Goal: Information Seeking & Learning: Compare options

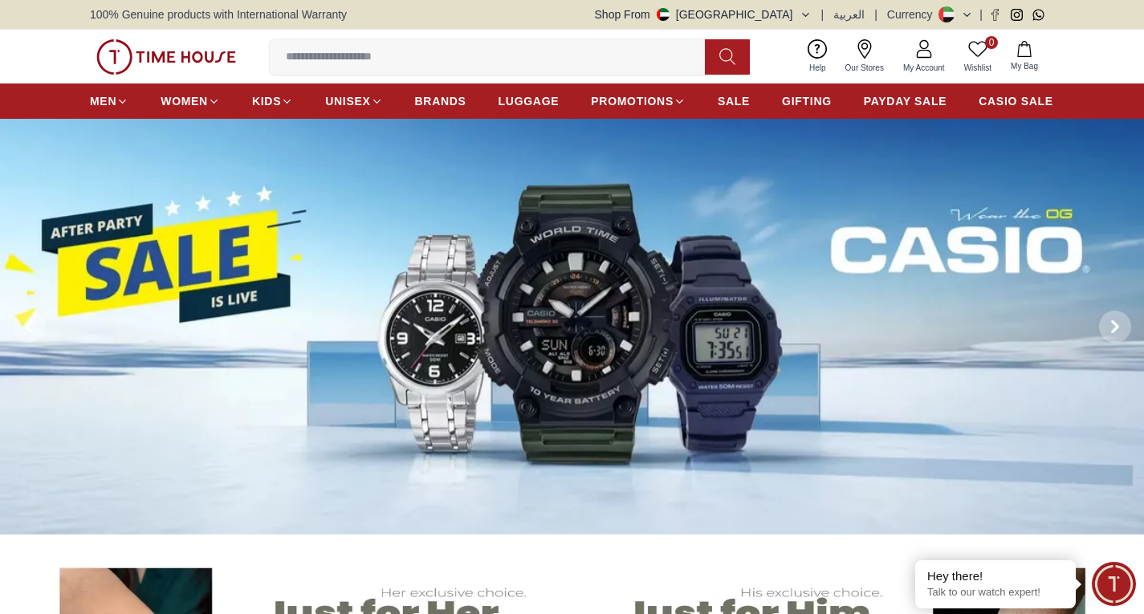
click at [501, 366] on img at bounding box center [572, 327] width 1144 height 416
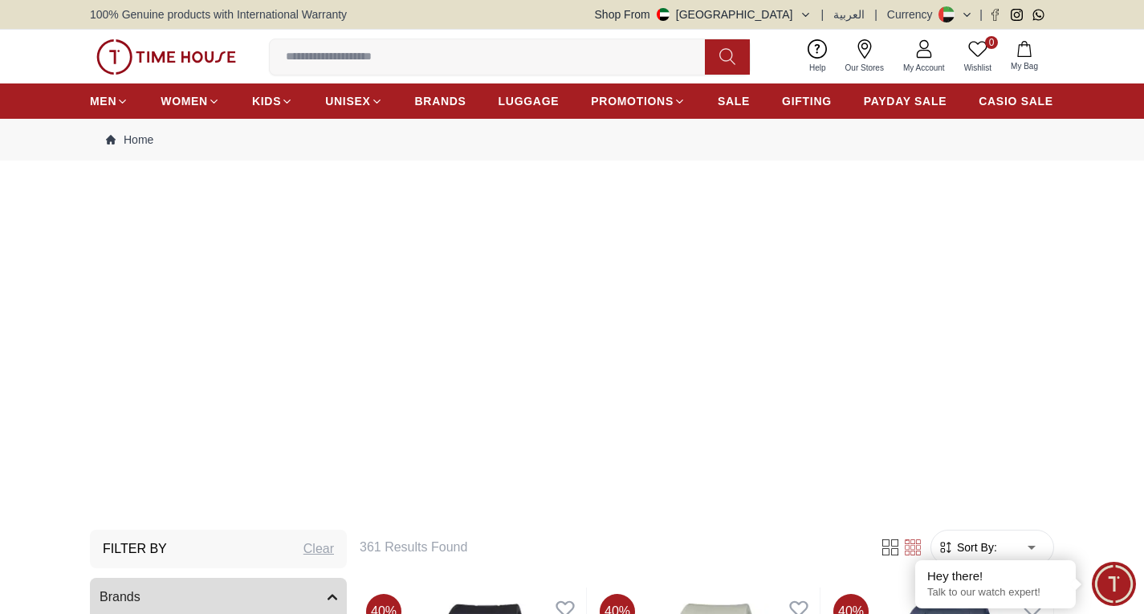
scroll to position [161, 0]
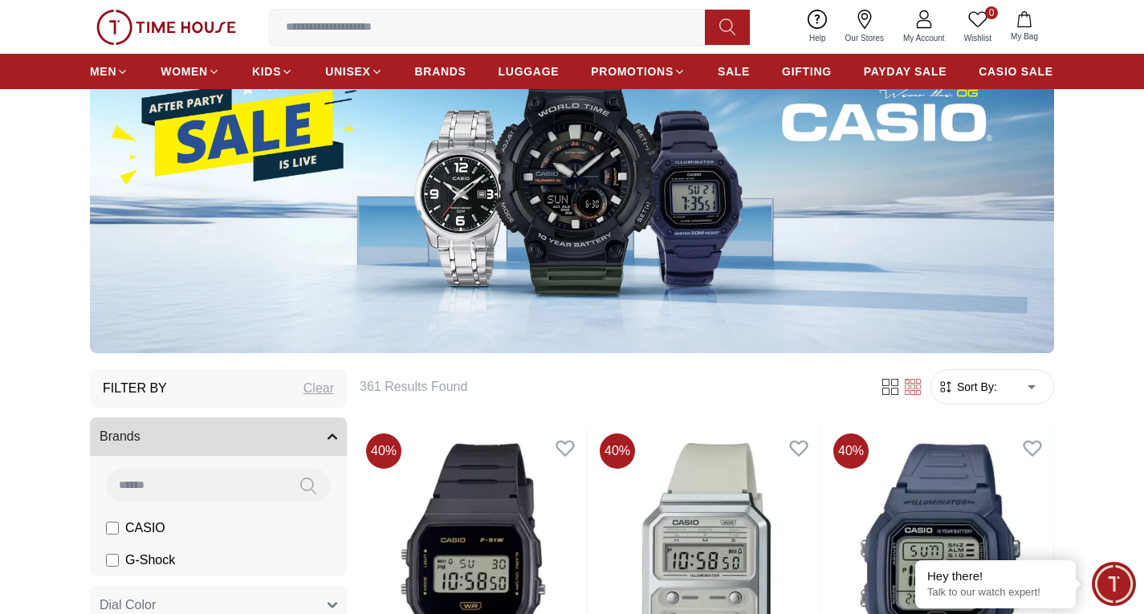
click at [512, 210] on img at bounding box center [572, 184] width 964 height 337
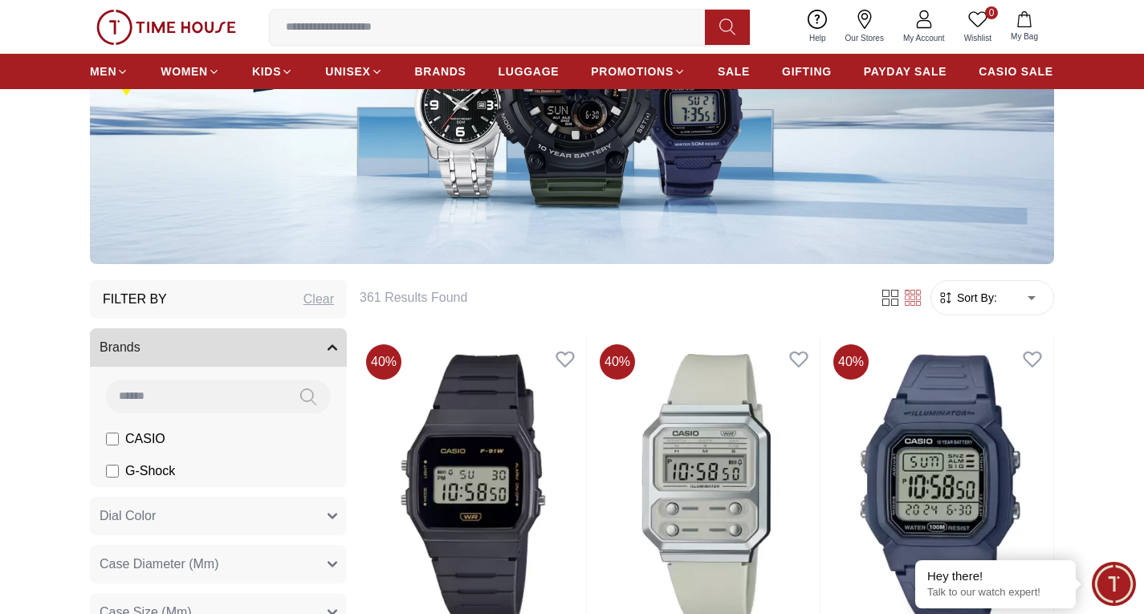
scroll to position [401, 0]
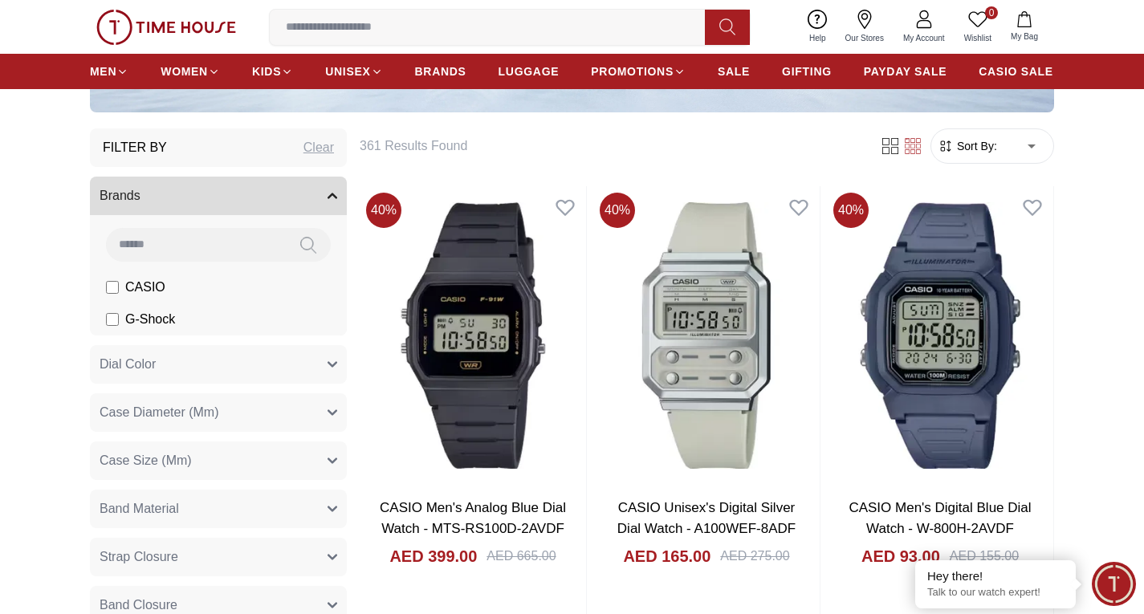
click at [123, 320] on label "G-Shock" at bounding box center [140, 319] width 69 height 19
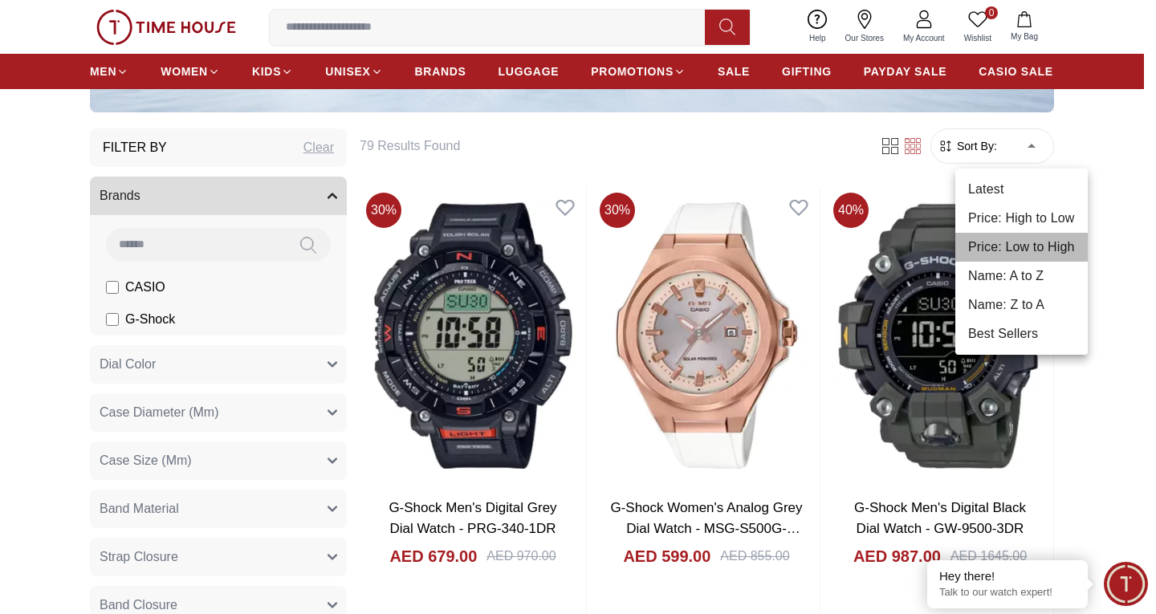
click at [983, 238] on li "Price: Low to High" at bounding box center [1021, 247] width 132 height 29
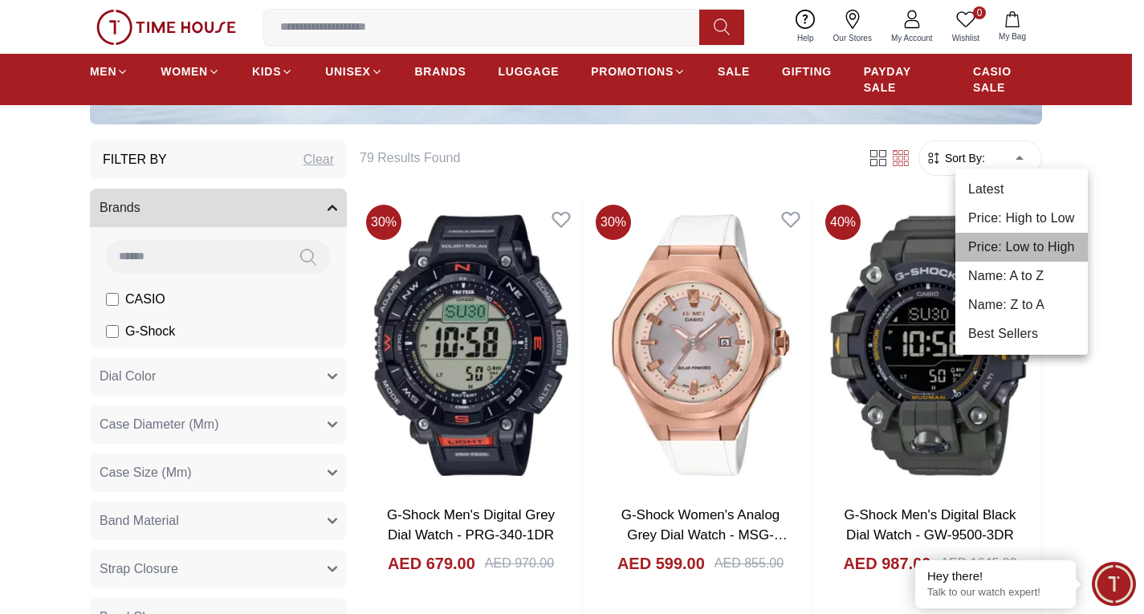
type input "*"
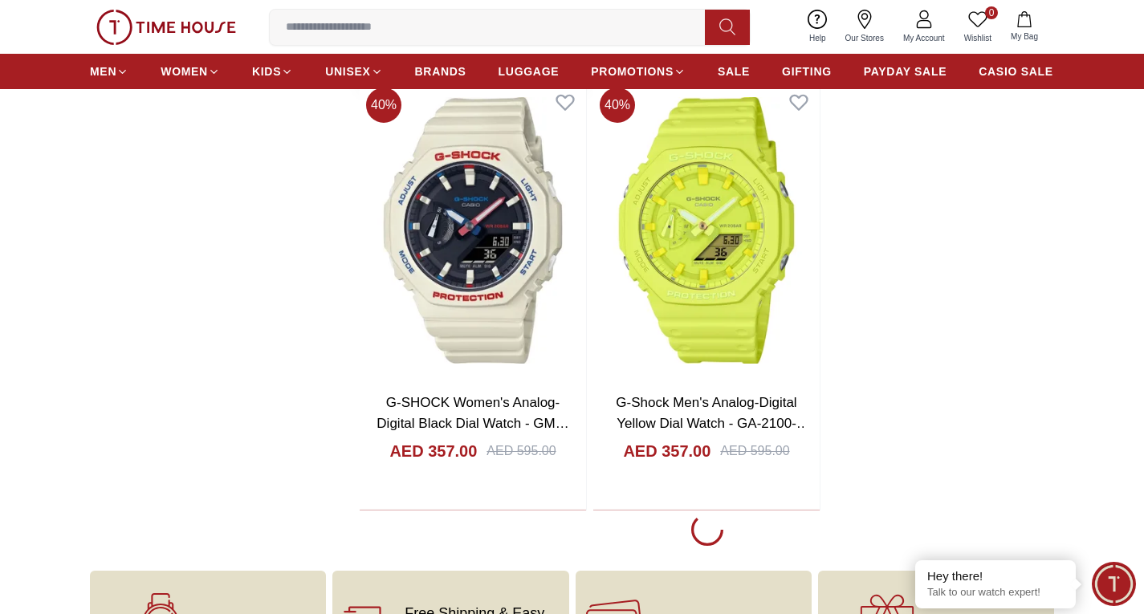
scroll to position [3131, 0]
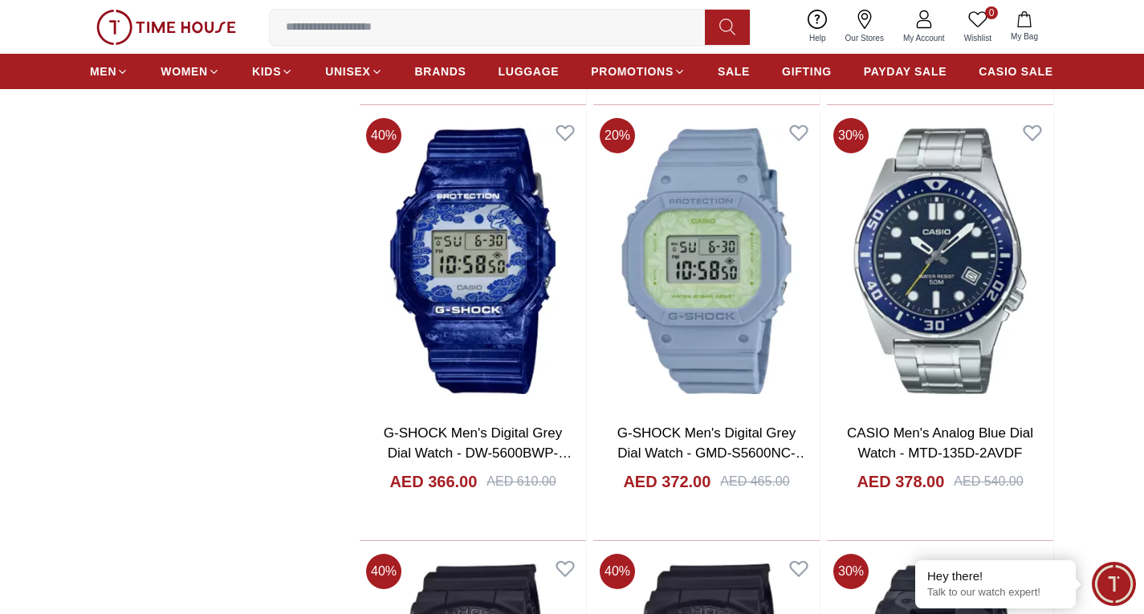
scroll to position [3533, 0]
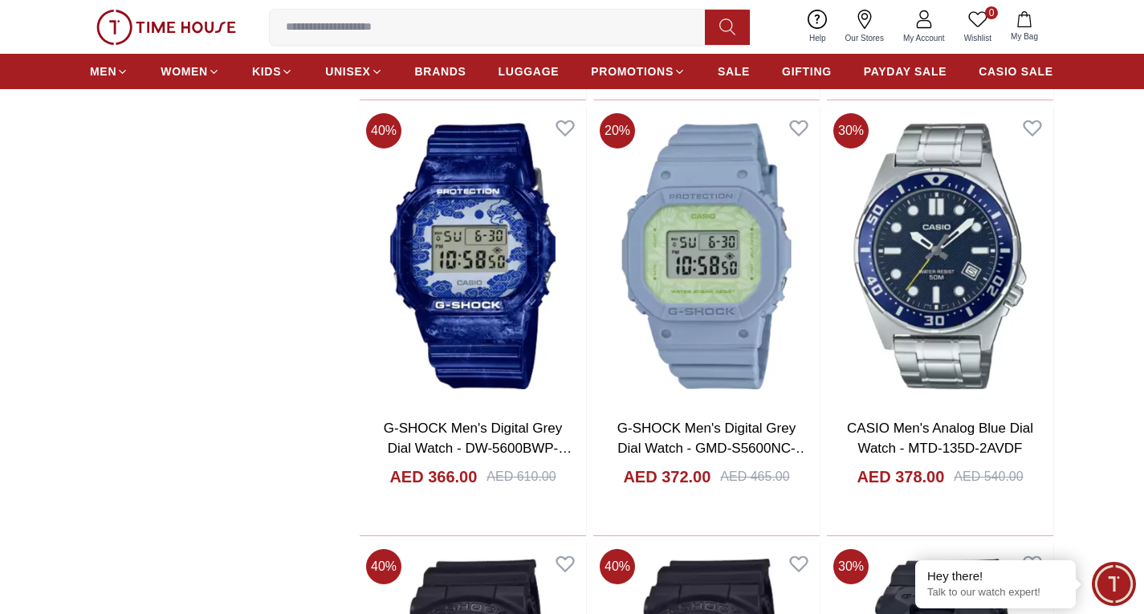
click at [513, 375] on img at bounding box center [473, 256] width 226 height 299
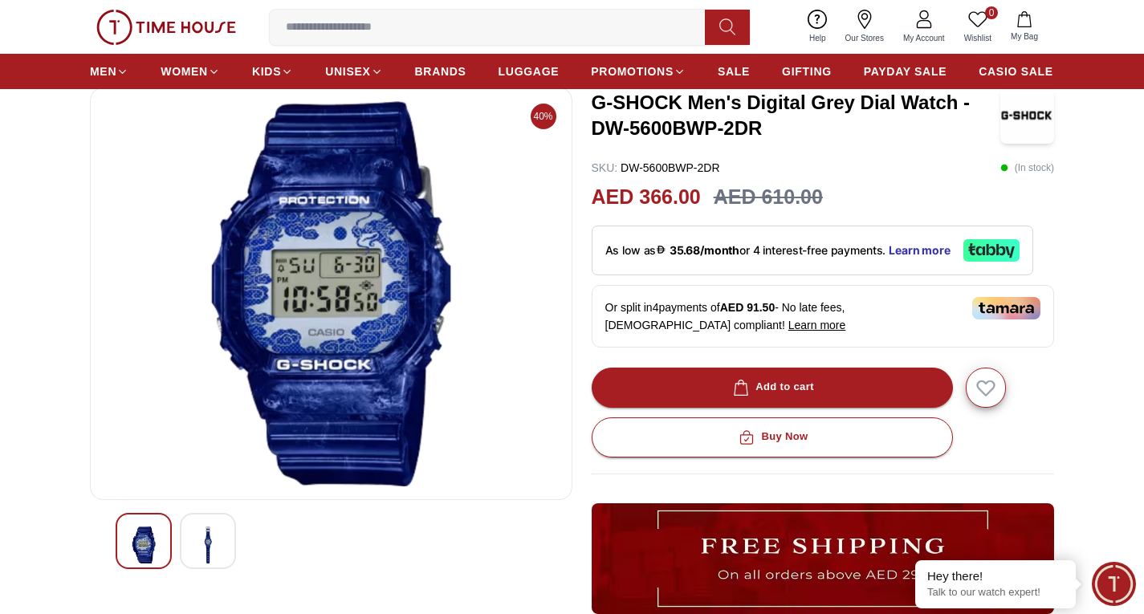
scroll to position [241, 0]
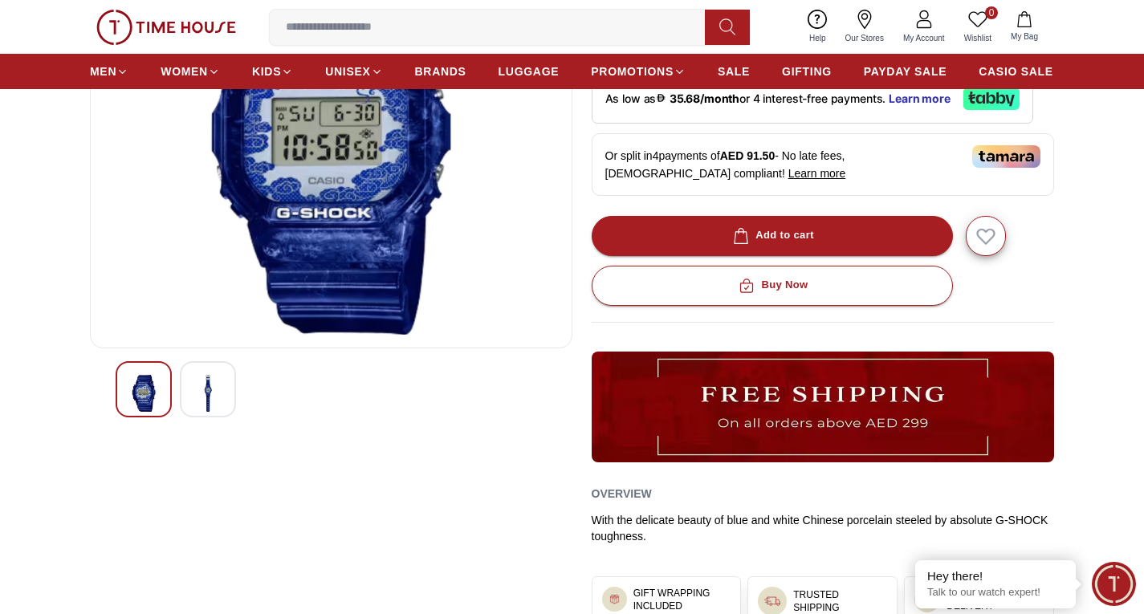
click at [178, 380] on div at bounding box center [331, 389] width 431 height 56
click at [190, 385] on div at bounding box center [208, 389] width 56 height 56
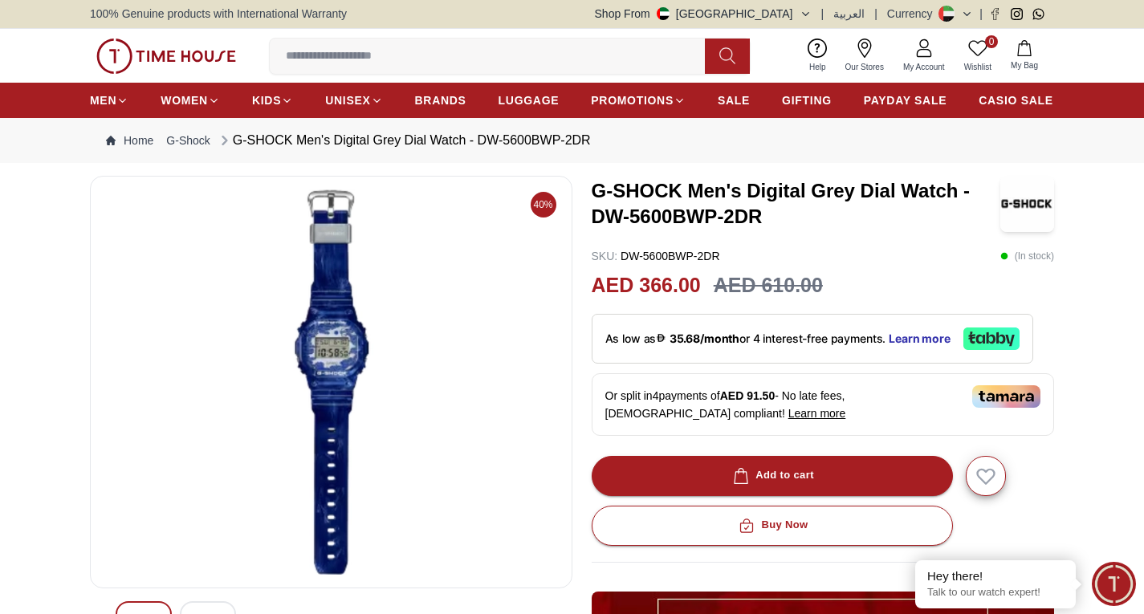
scroll to position [0, 0]
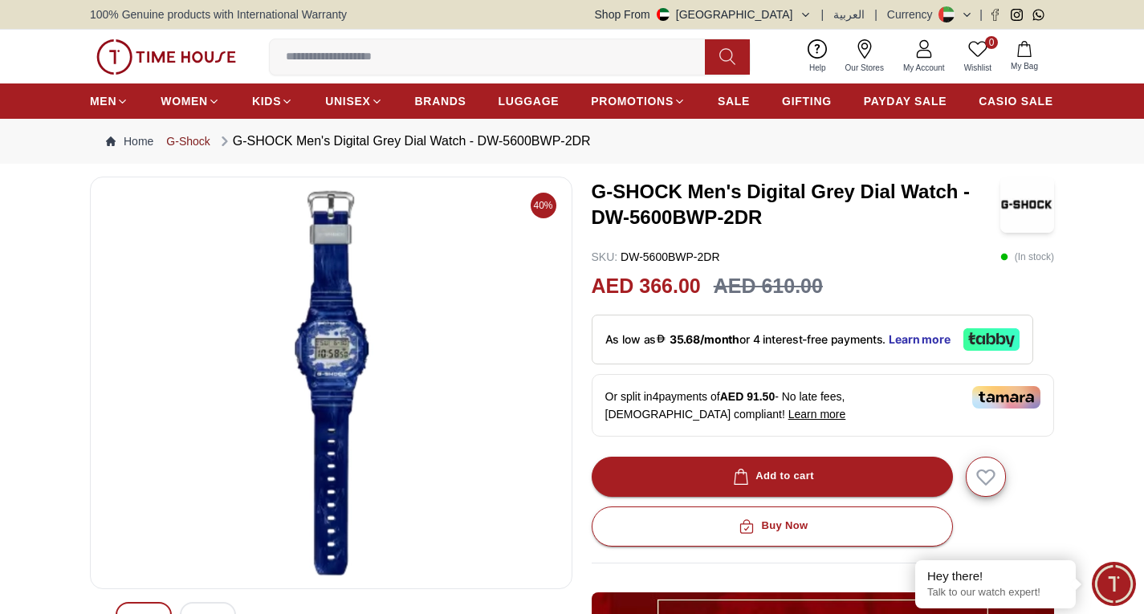
click at [170, 145] on link "G-Shock" at bounding box center [187, 141] width 43 height 16
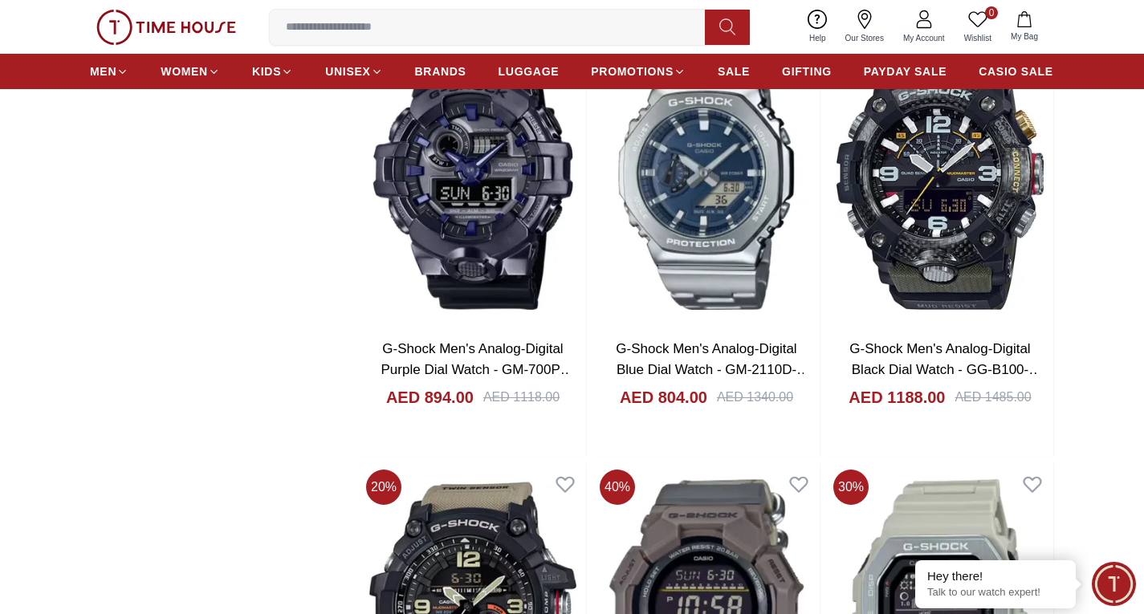
scroll to position [2087, 0]
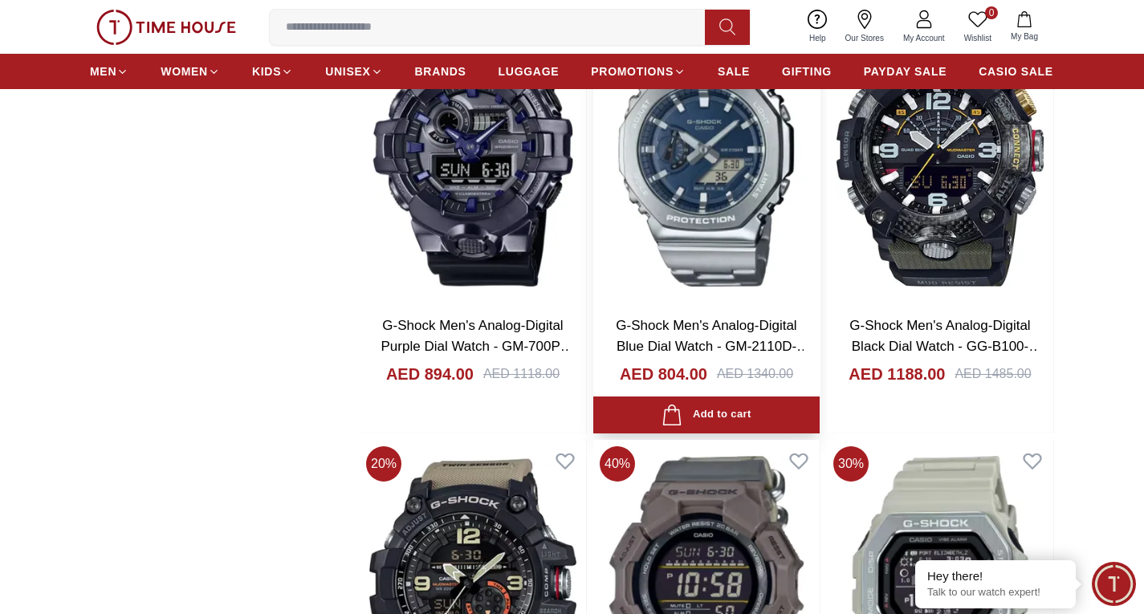
click at [701, 285] on img at bounding box center [706, 153] width 226 height 299
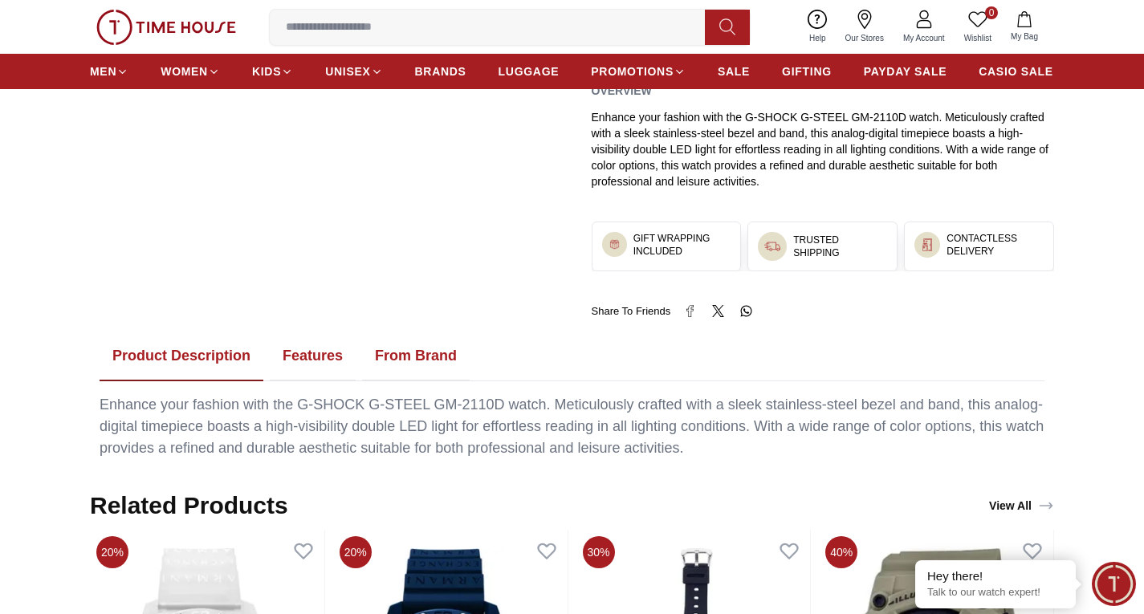
scroll to position [642, 0]
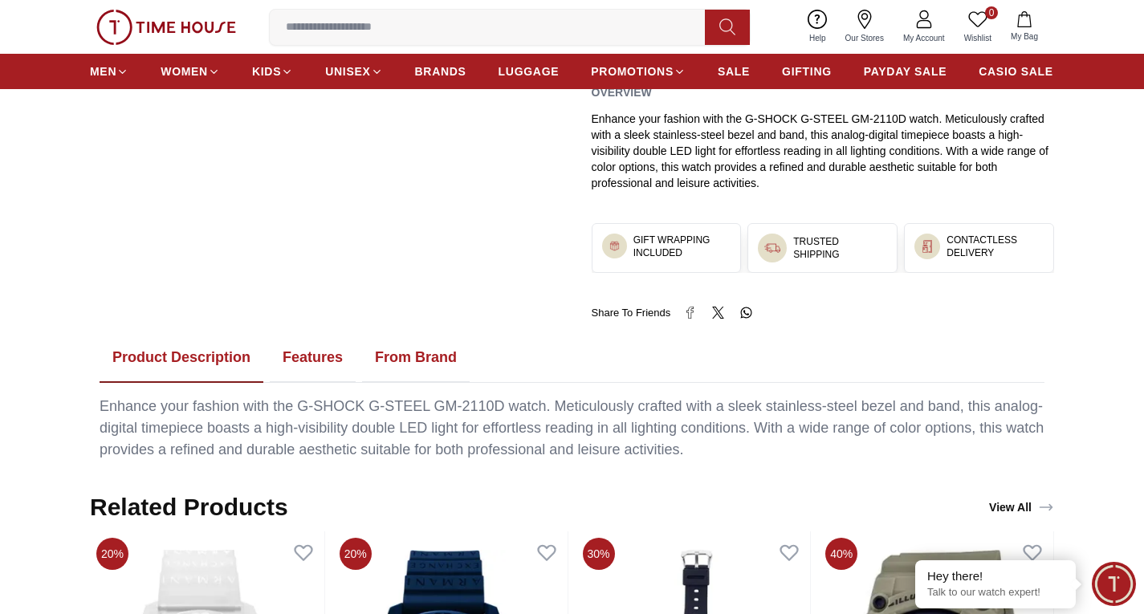
click at [339, 352] on button "Features" at bounding box center [313, 358] width 86 height 50
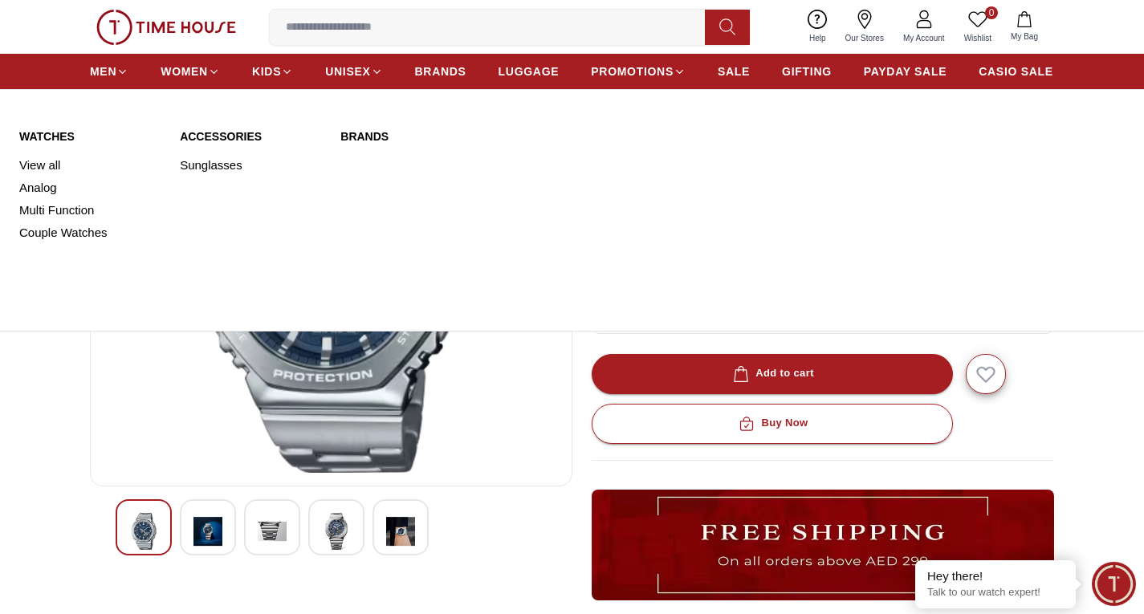
scroll to position [321, 0]
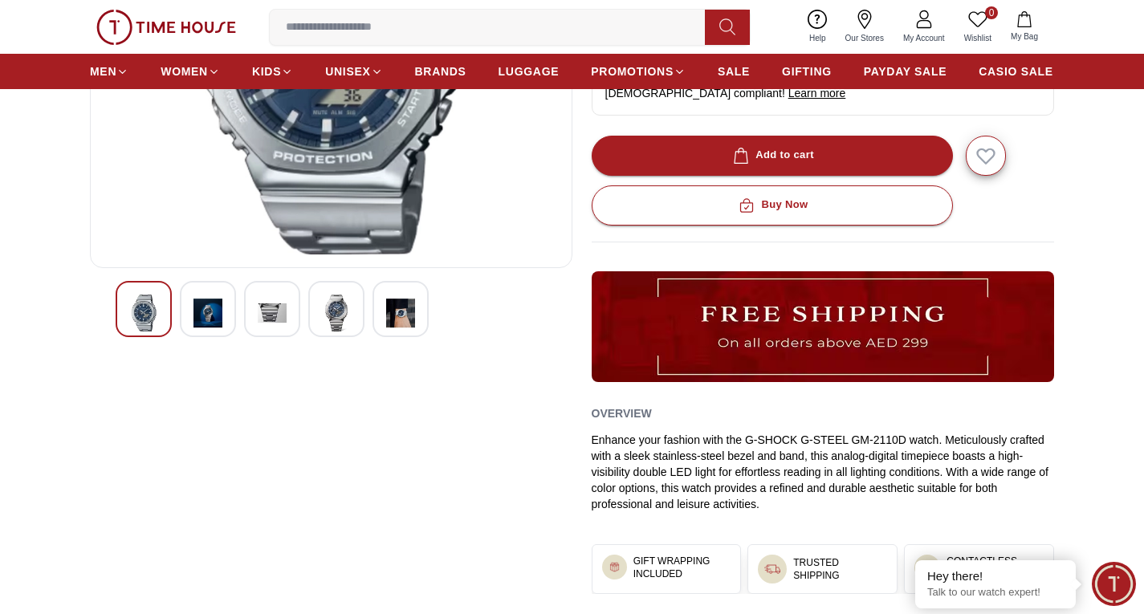
click at [210, 316] on img at bounding box center [207, 313] width 29 height 37
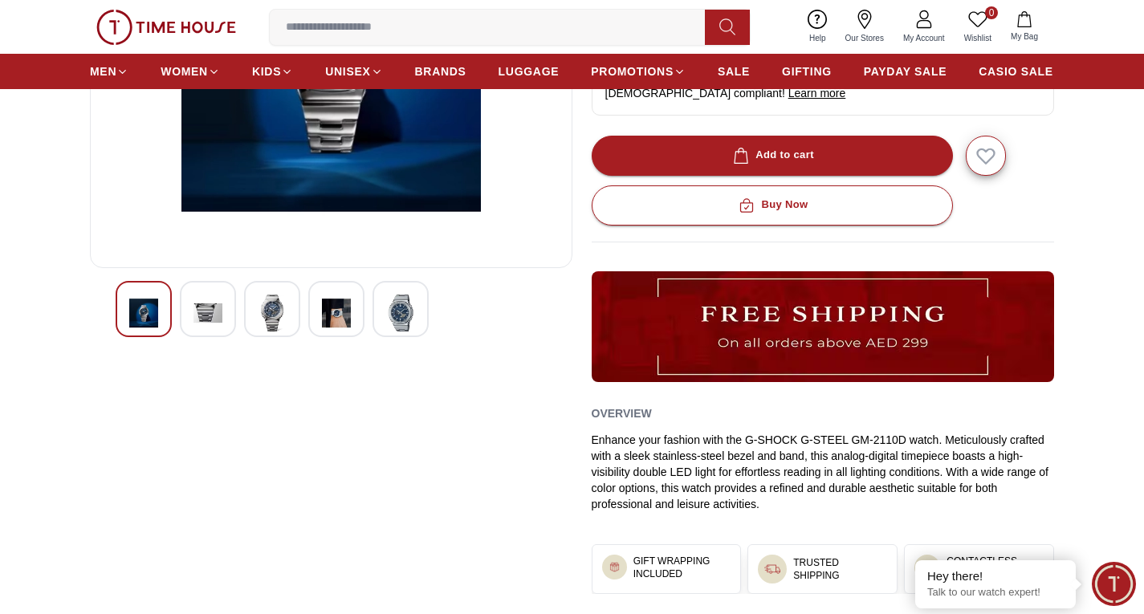
click at [277, 324] on img at bounding box center [272, 313] width 29 height 37
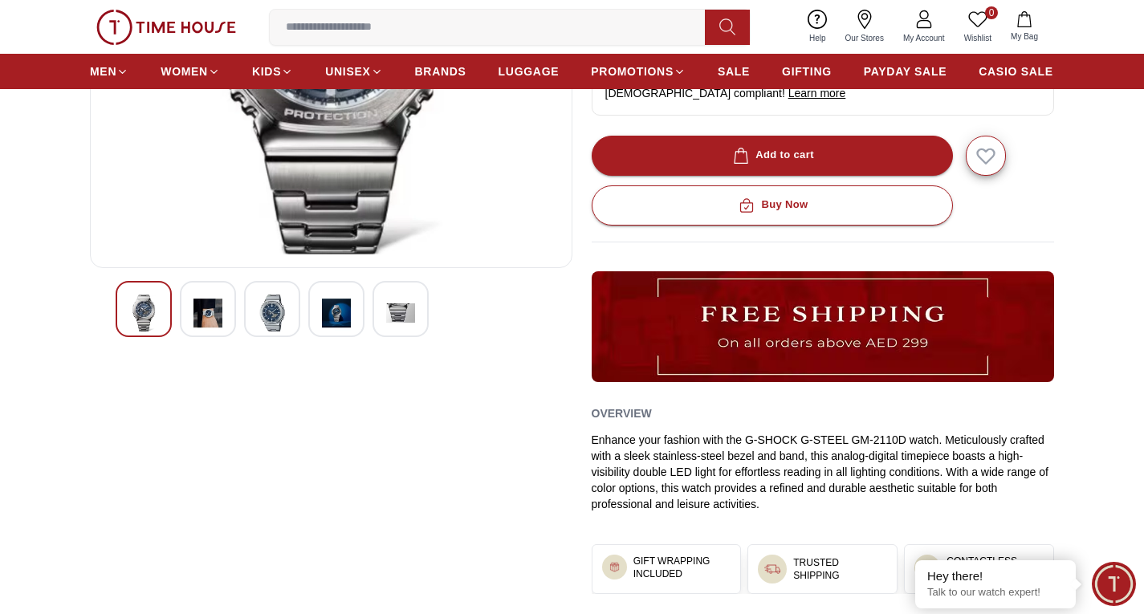
click at [297, 320] on div at bounding box center [272, 309] width 56 height 56
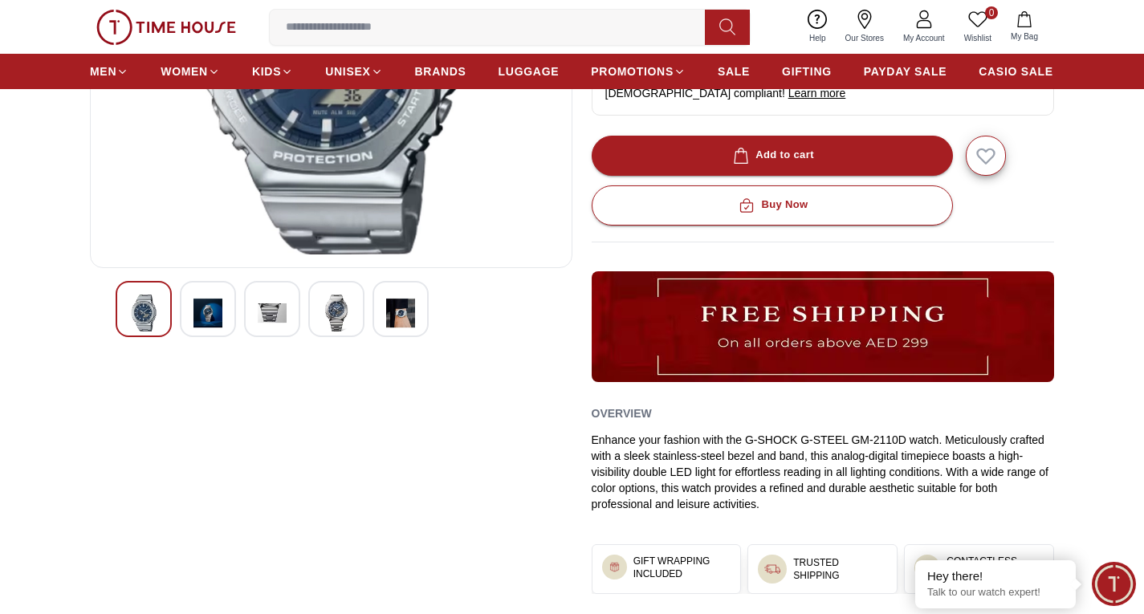
click at [324, 319] on img at bounding box center [336, 313] width 29 height 37
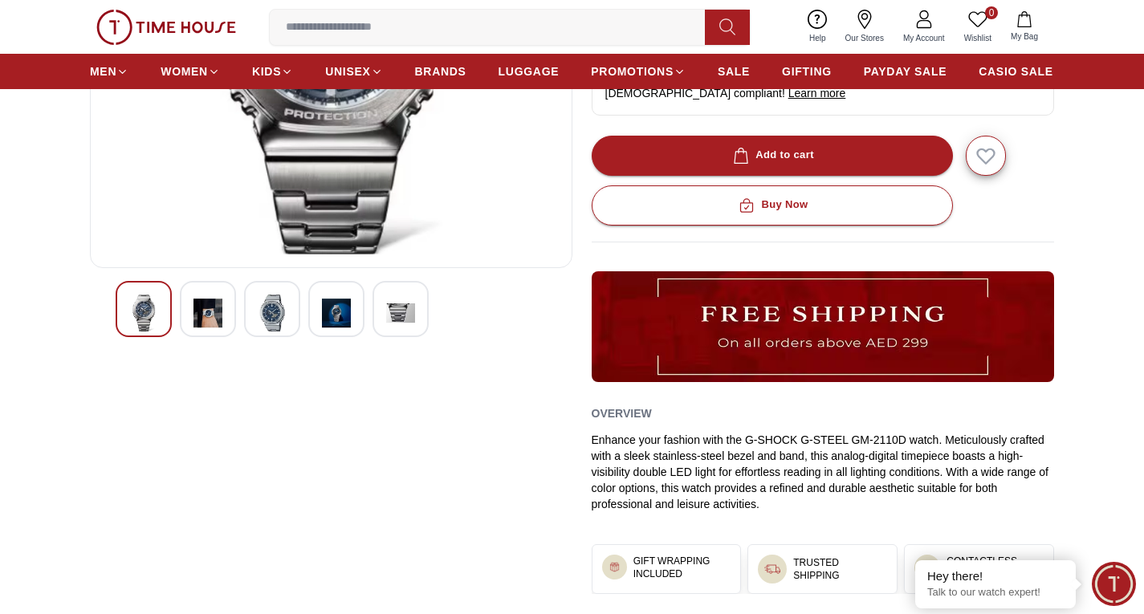
click at [360, 319] on div at bounding box center [336, 309] width 56 height 56
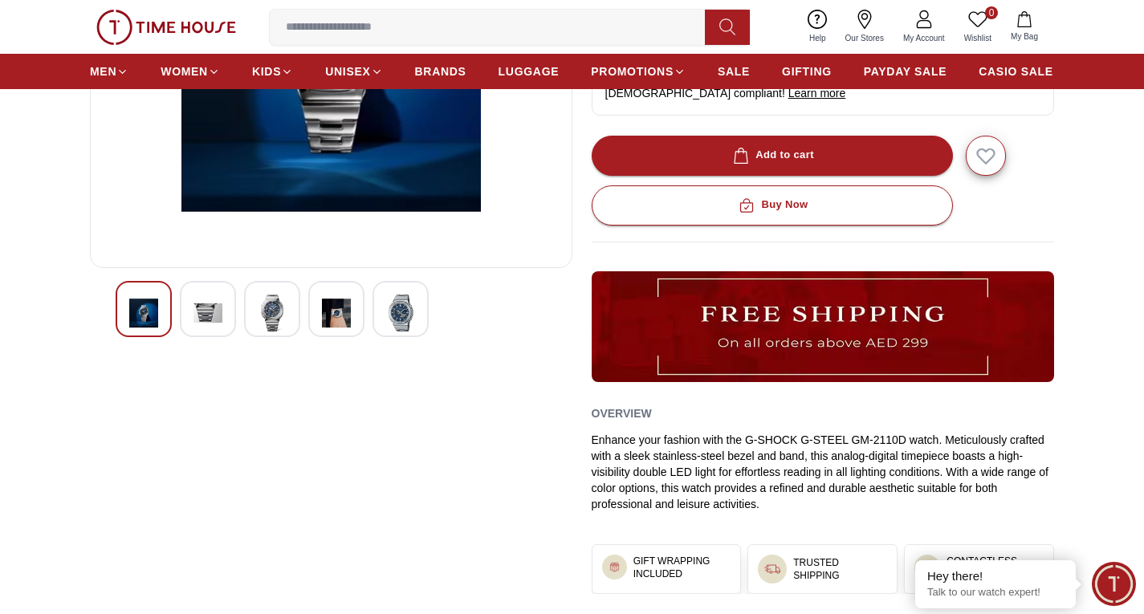
click at [389, 319] on img at bounding box center [400, 313] width 29 height 37
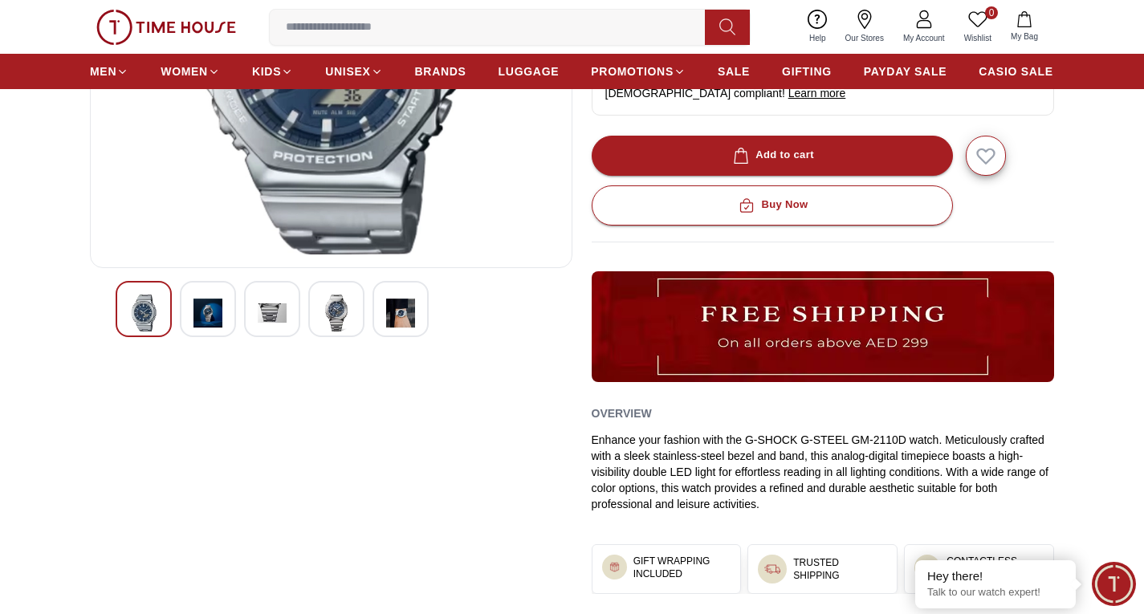
scroll to position [2020, 0]
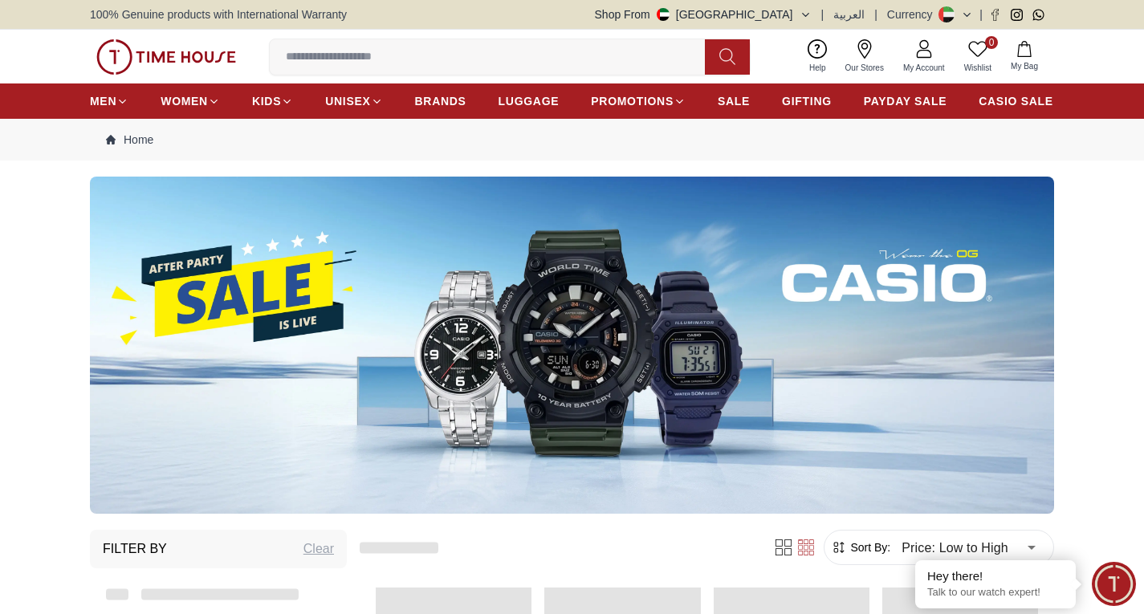
scroll to position [1824, 0]
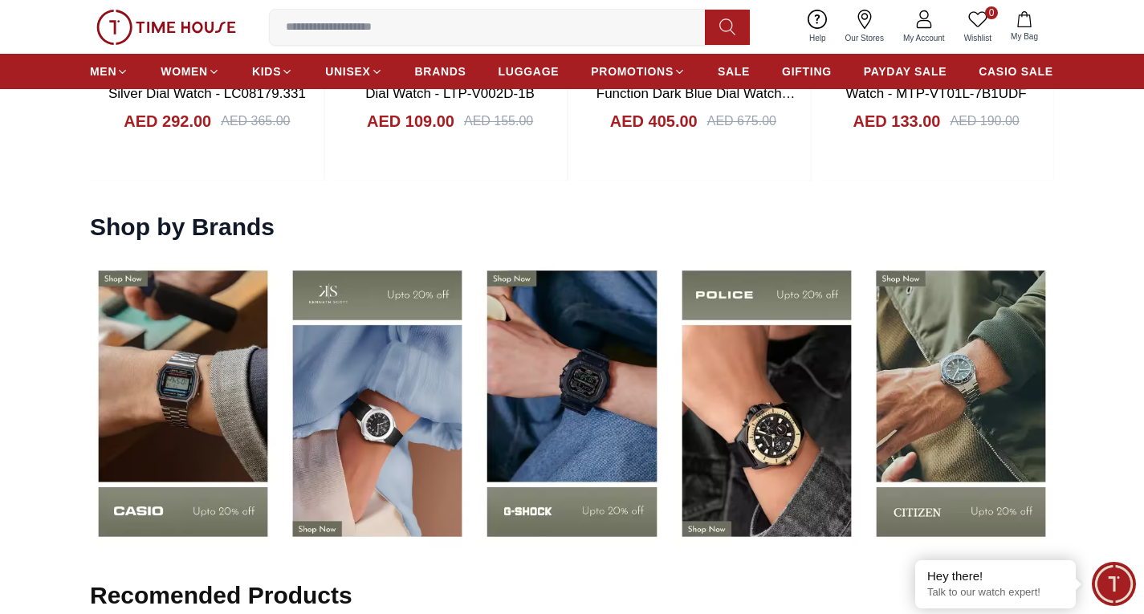
scroll to position [2007, 0]
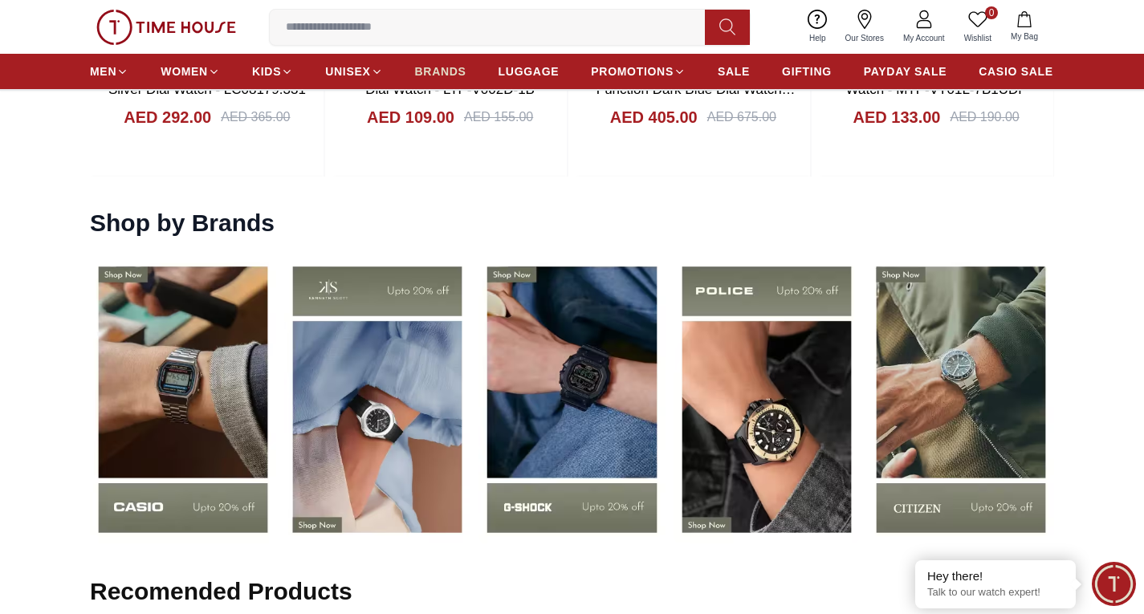
click at [453, 76] on span "BRANDS" at bounding box center [440, 71] width 51 height 16
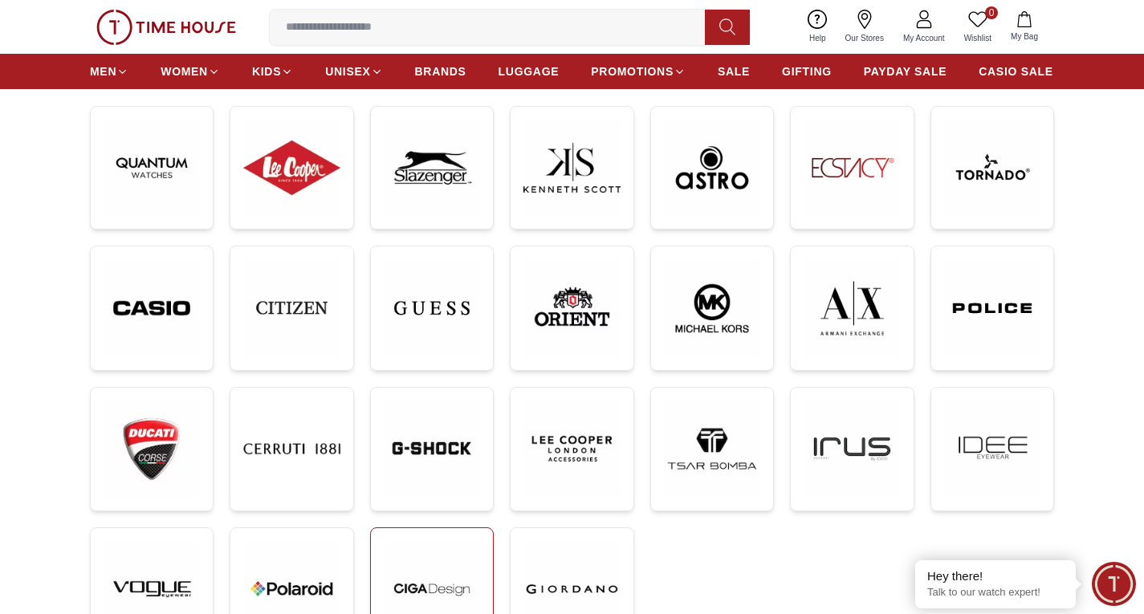
scroll to position [80, 0]
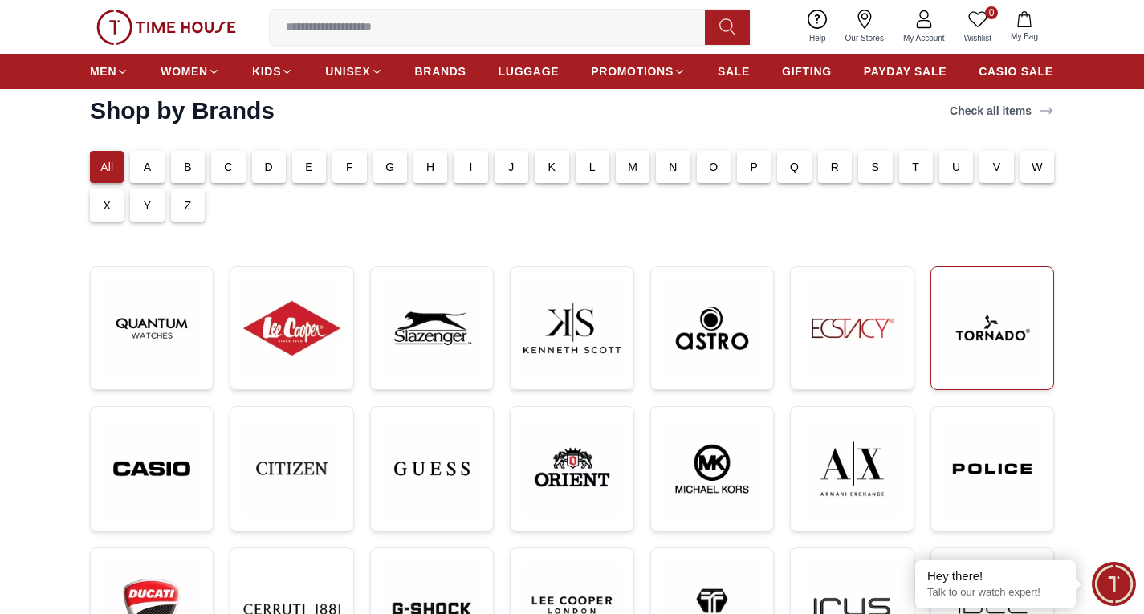
click at [971, 318] on img at bounding box center [992, 328] width 96 height 96
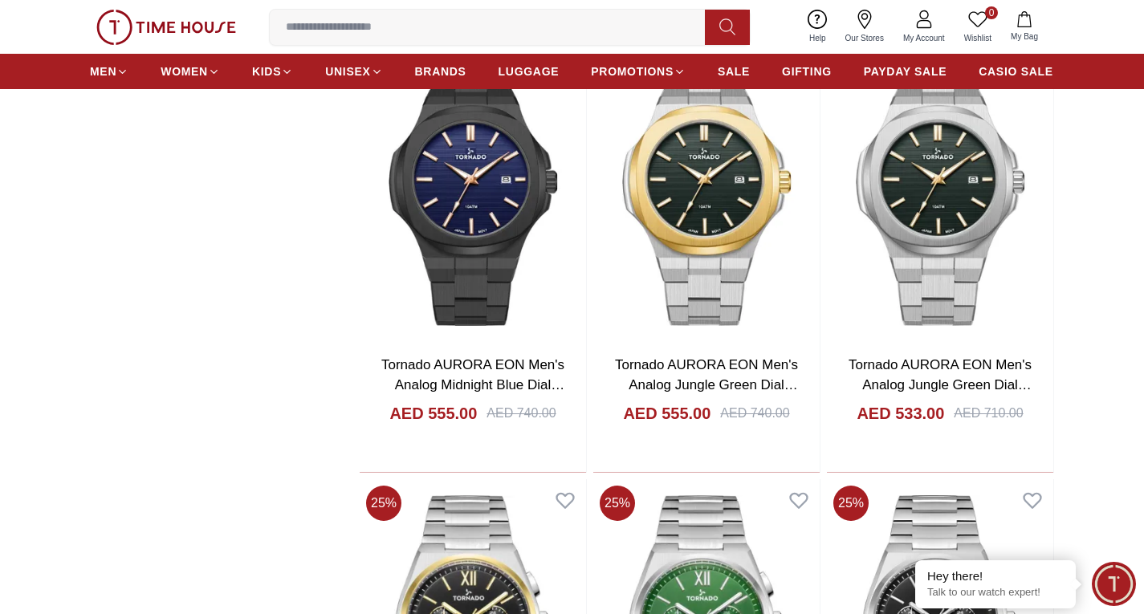
scroll to position [2409, 0]
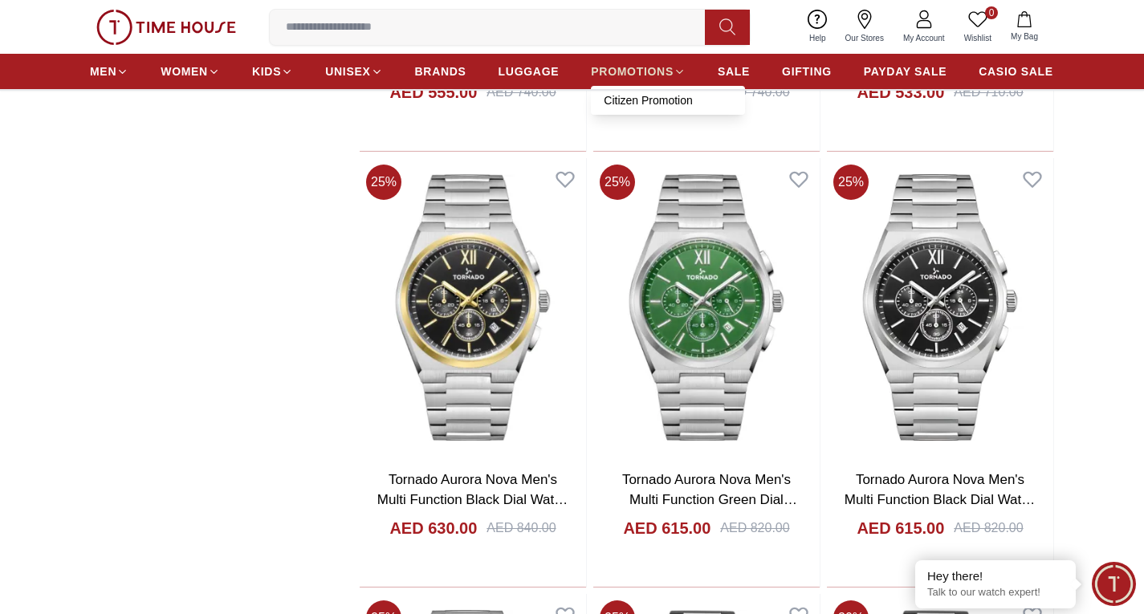
click at [654, 67] on span "PROMOTIONS" at bounding box center [632, 71] width 83 height 16
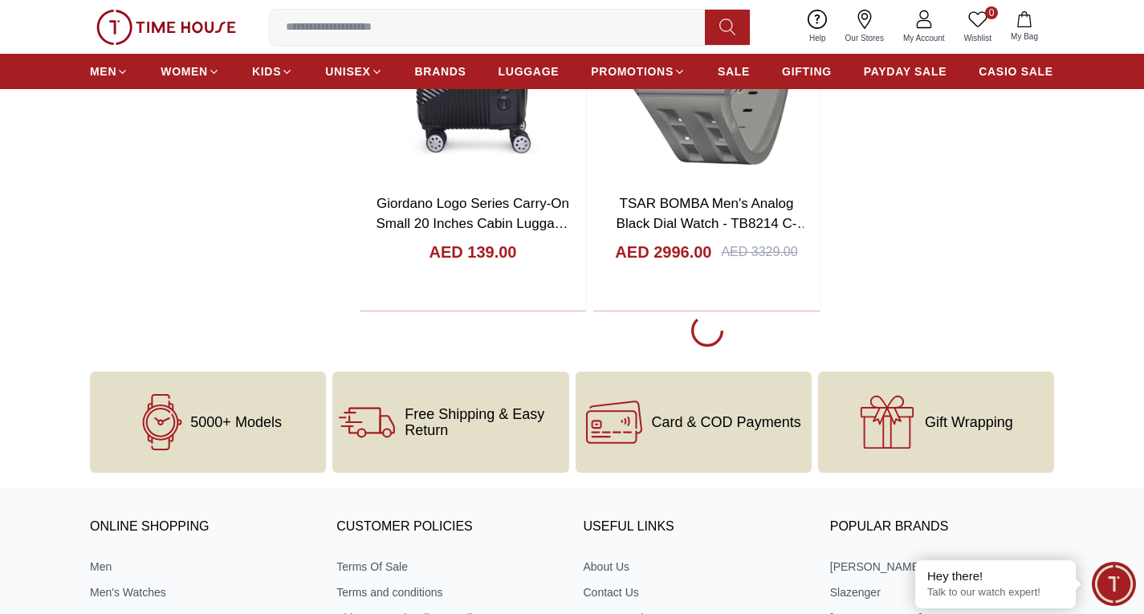
scroll to position [2971, 0]
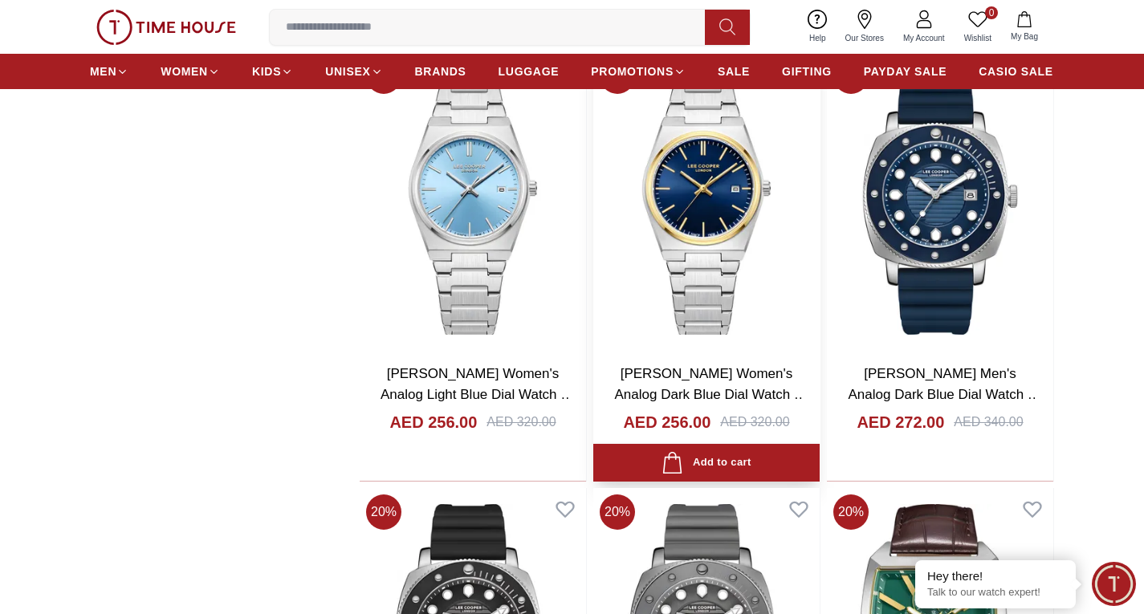
scroll to position [8430, 0]
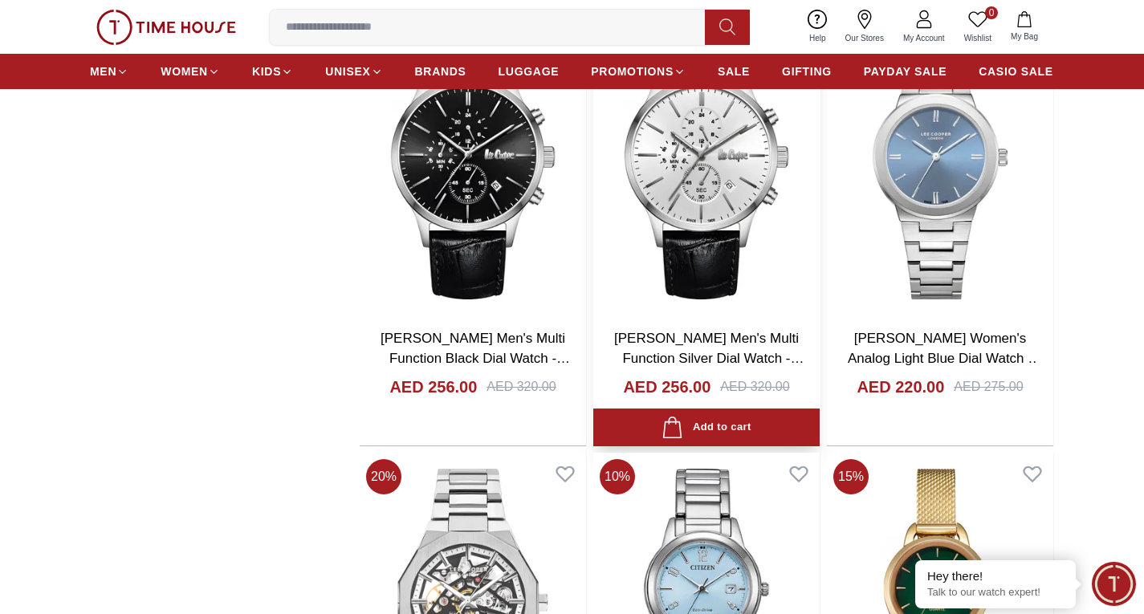
scroll to position [9233, 0]
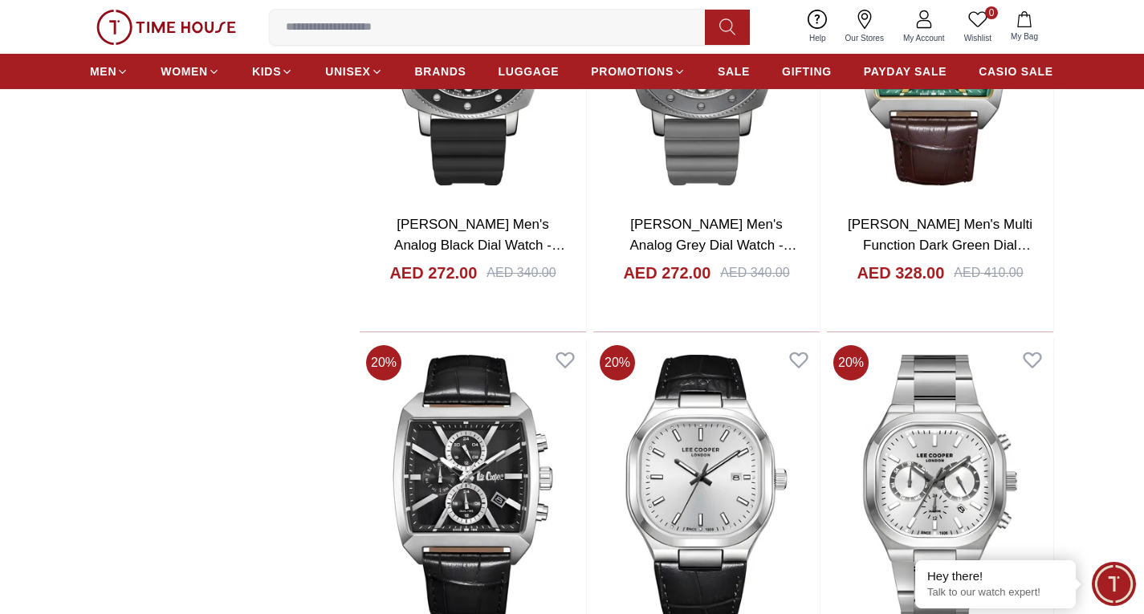
scroll to position [2971, 0]
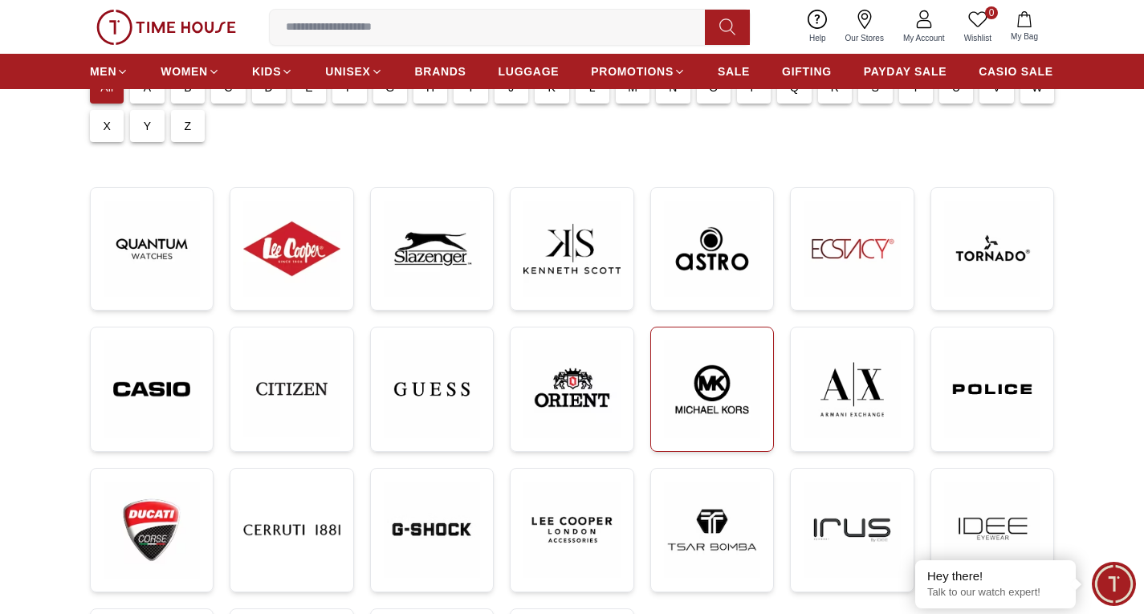
scroll to position [161, 0]
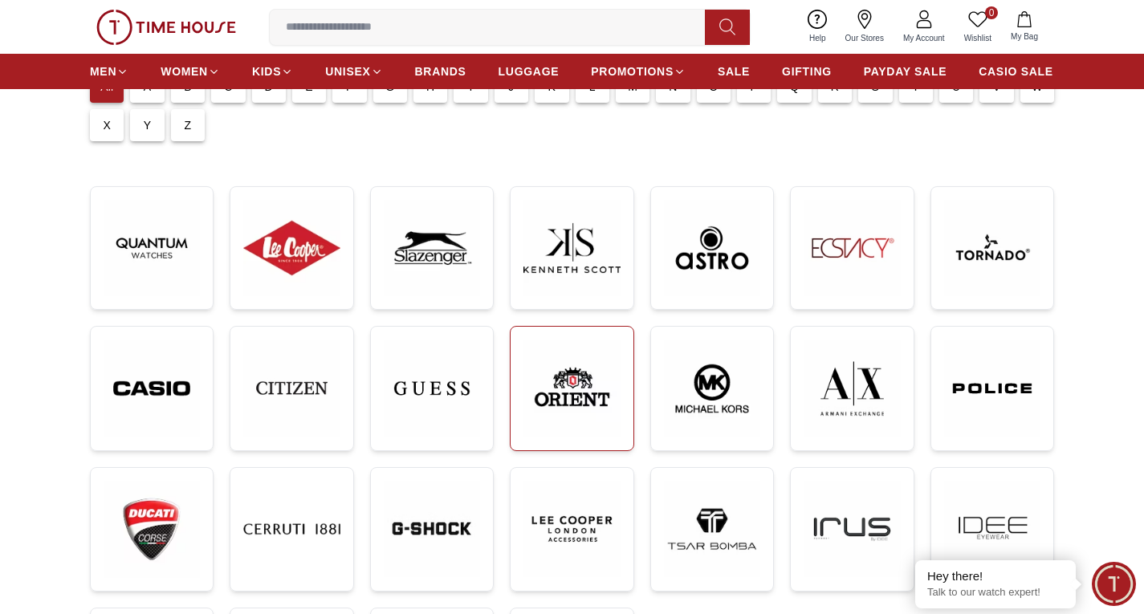
click at [612, 381] on img at bounding box center [571, 388] width 96 height 97
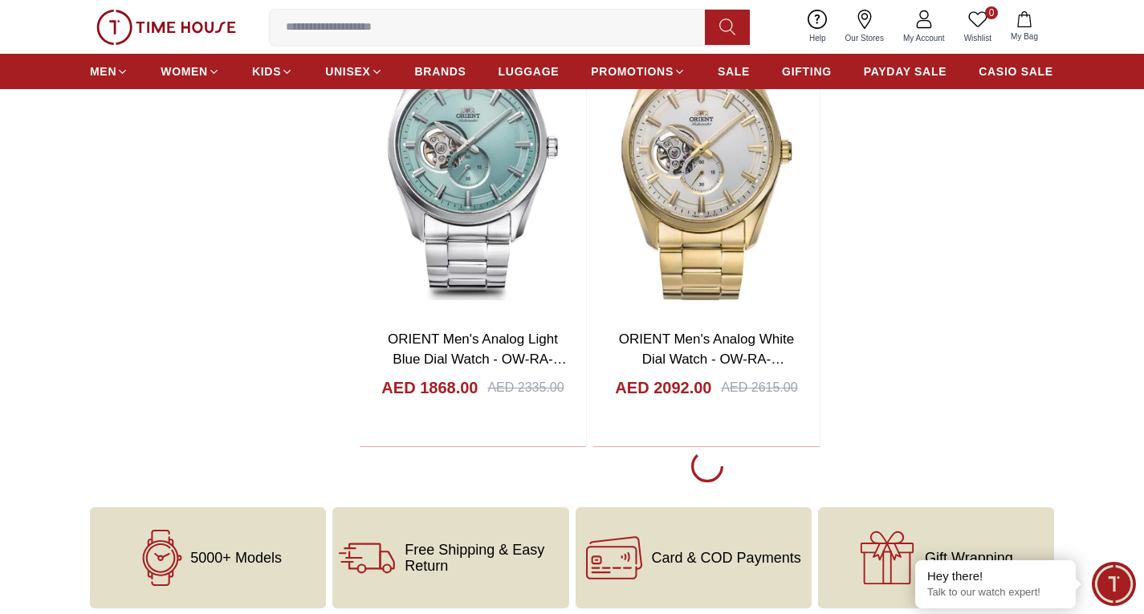
scroll to position [3292, 0]
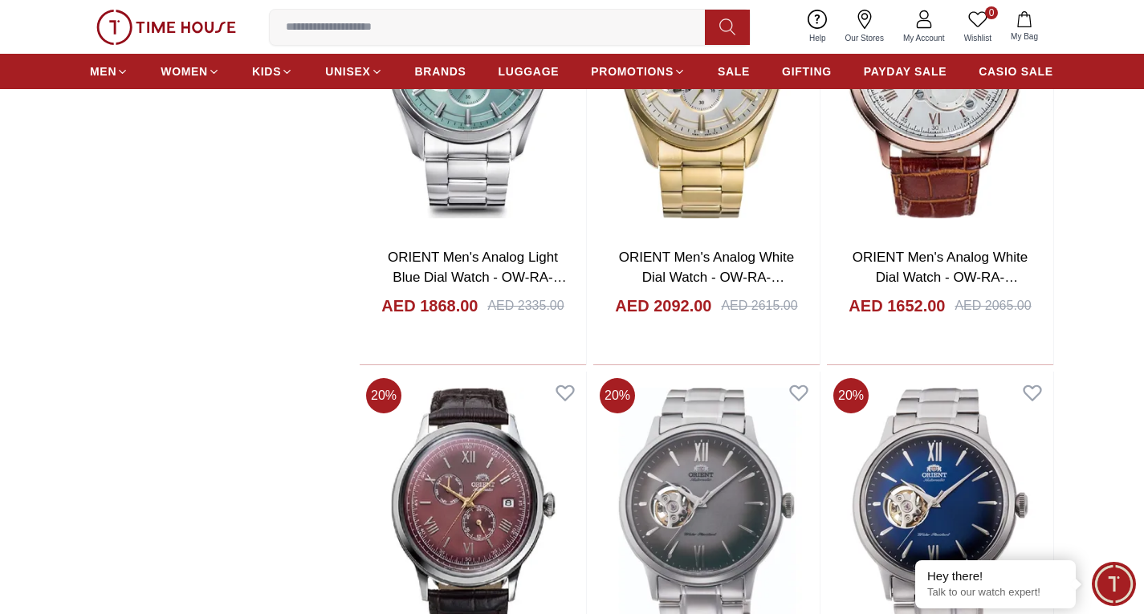
scroll to position [3372, 0]
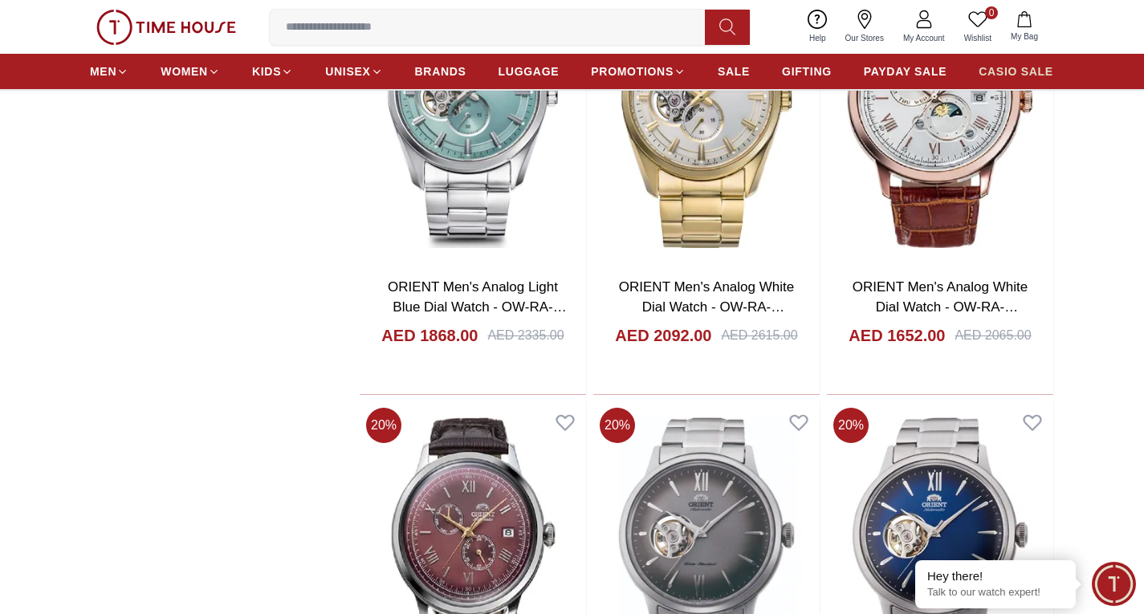
click at [1000, 71] on span "CASIO SALE" at bounding box center [1016, 71] width 75 height 16
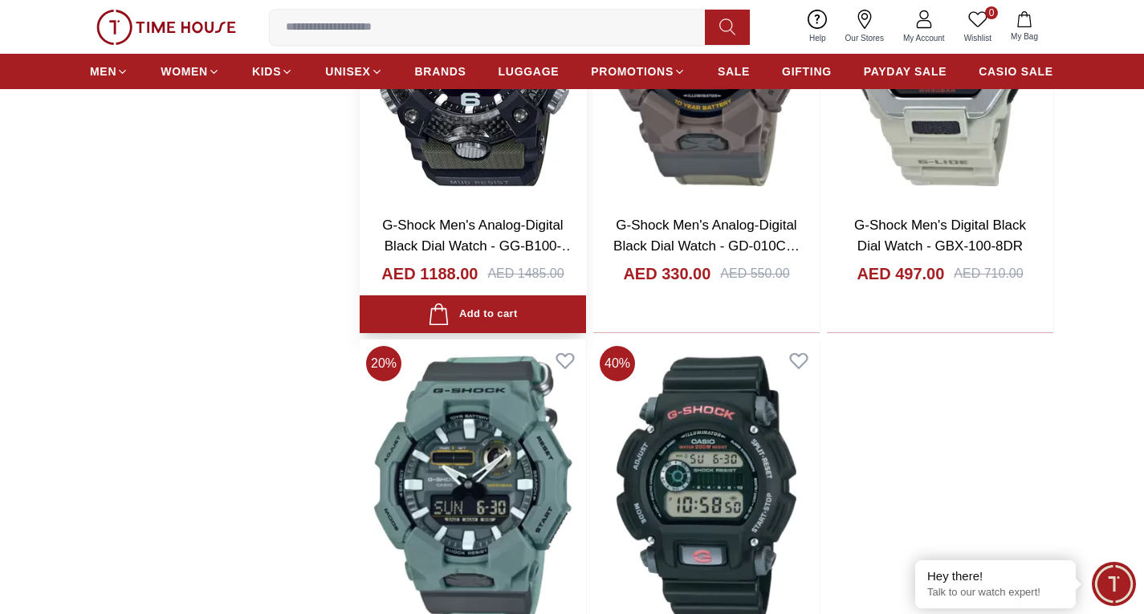
scroll to position [3131, 0]
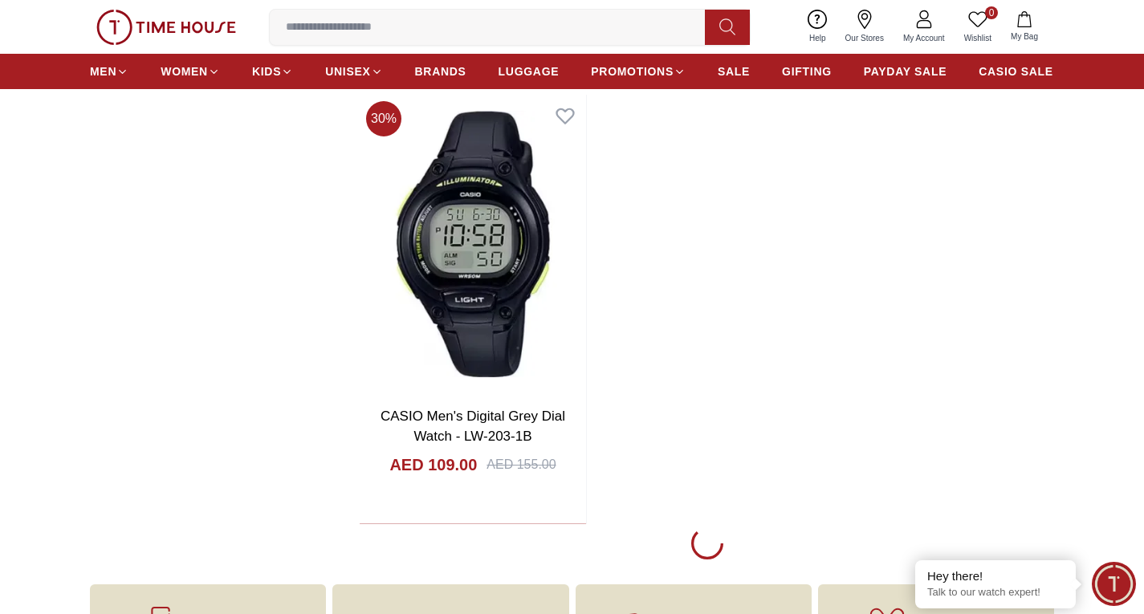
scroll to position [6182, 0]
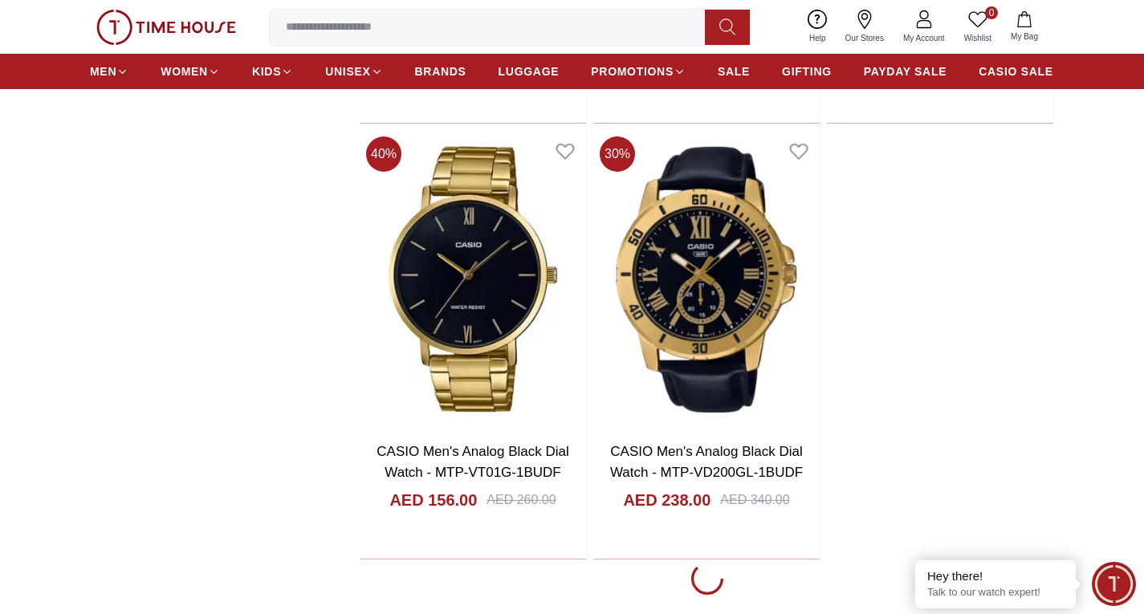
scroll to position [11882, 0]
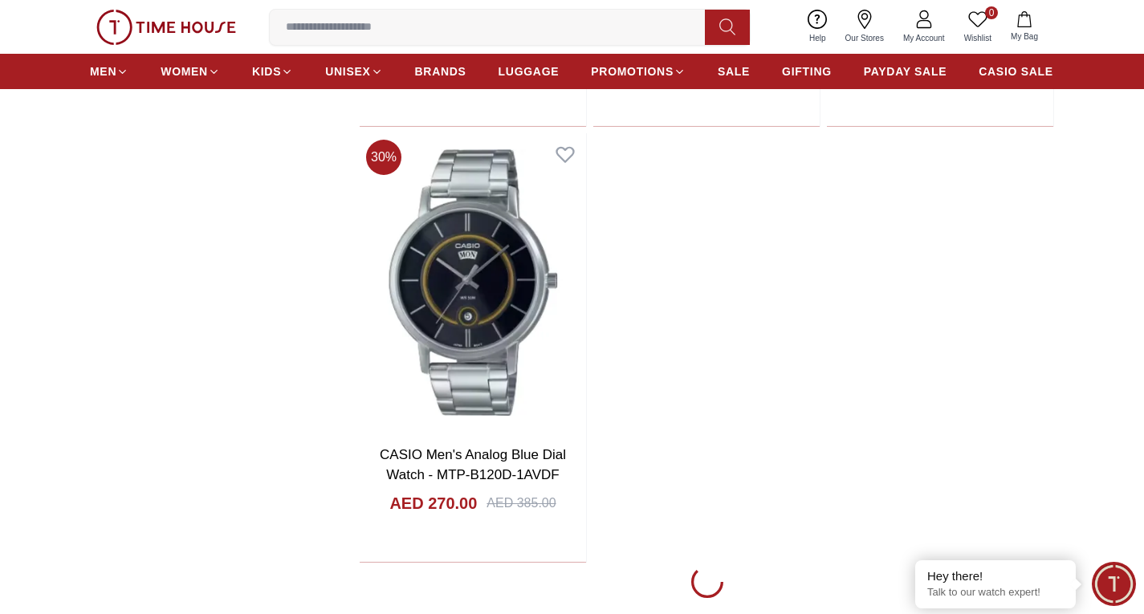
scroll to position [14853, 0]
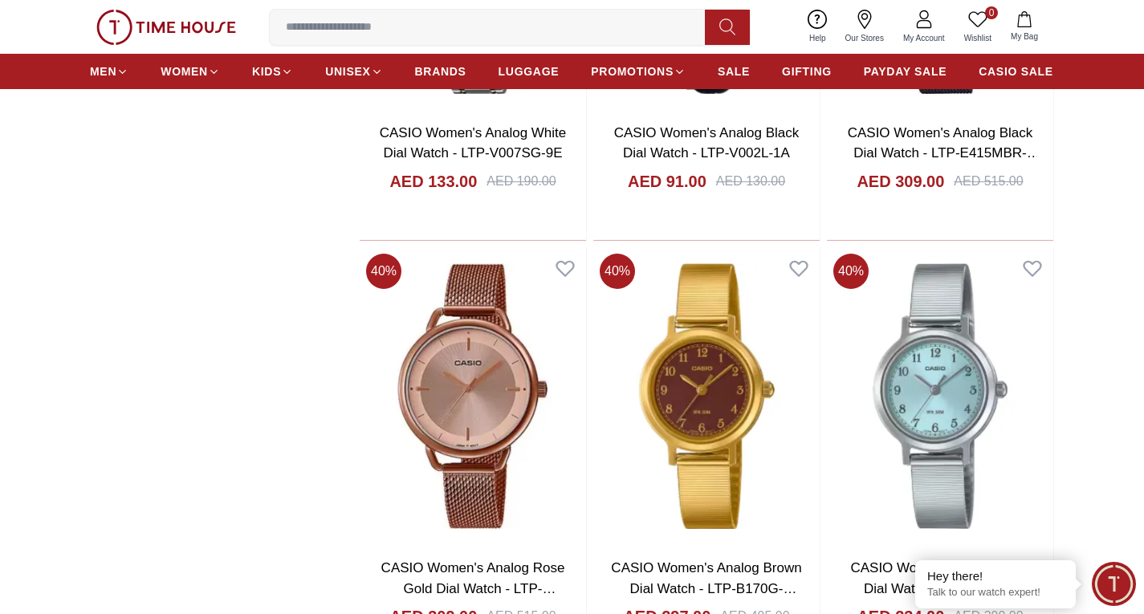
scroll to position [17663, 0]
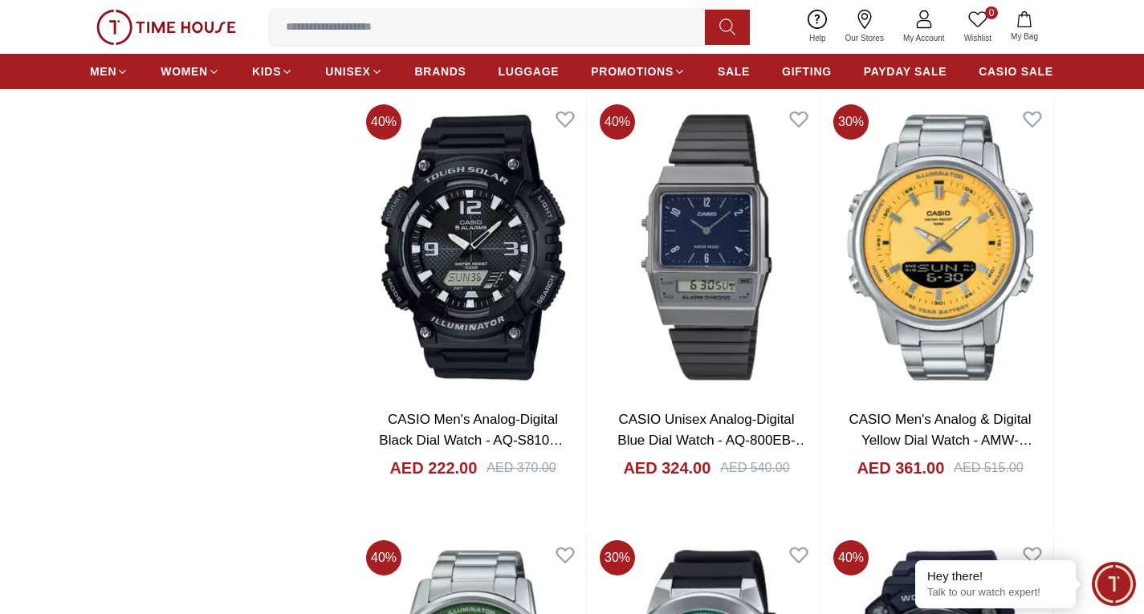
scroll to position [19991, 0]
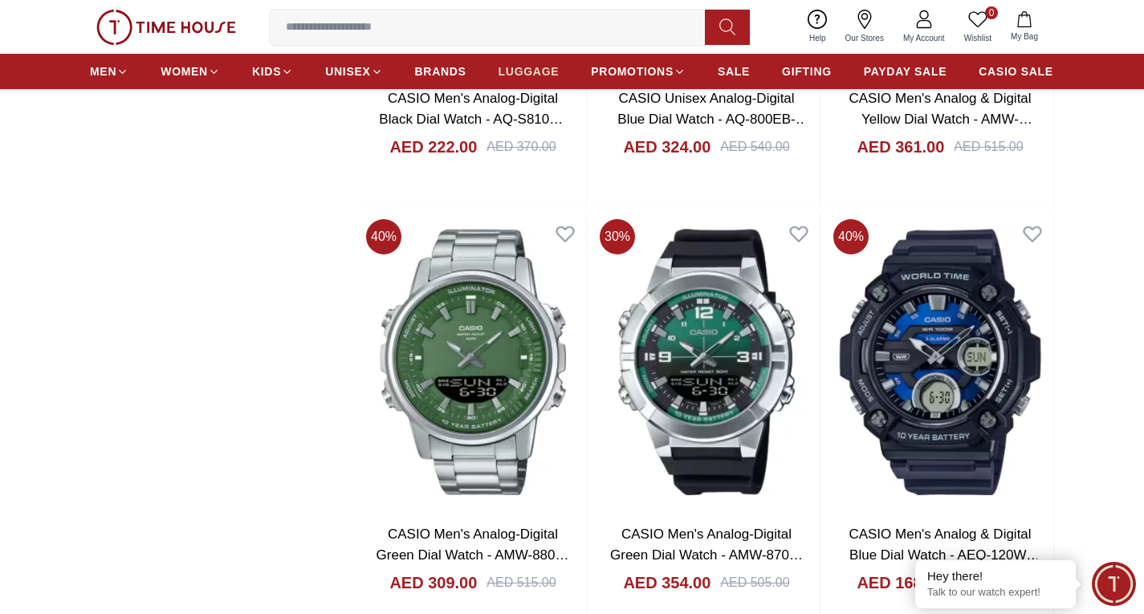
click at [543, 74] on span "LUGGAGE" at bounding box center [529, 71] width 61 height 16
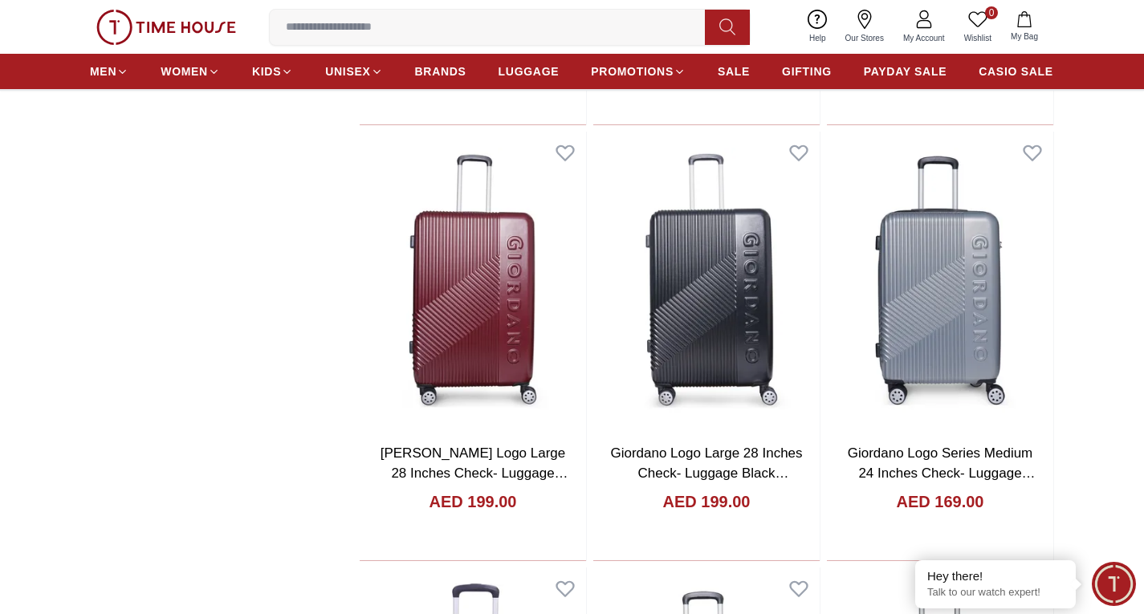
scroll to position [963, 0]
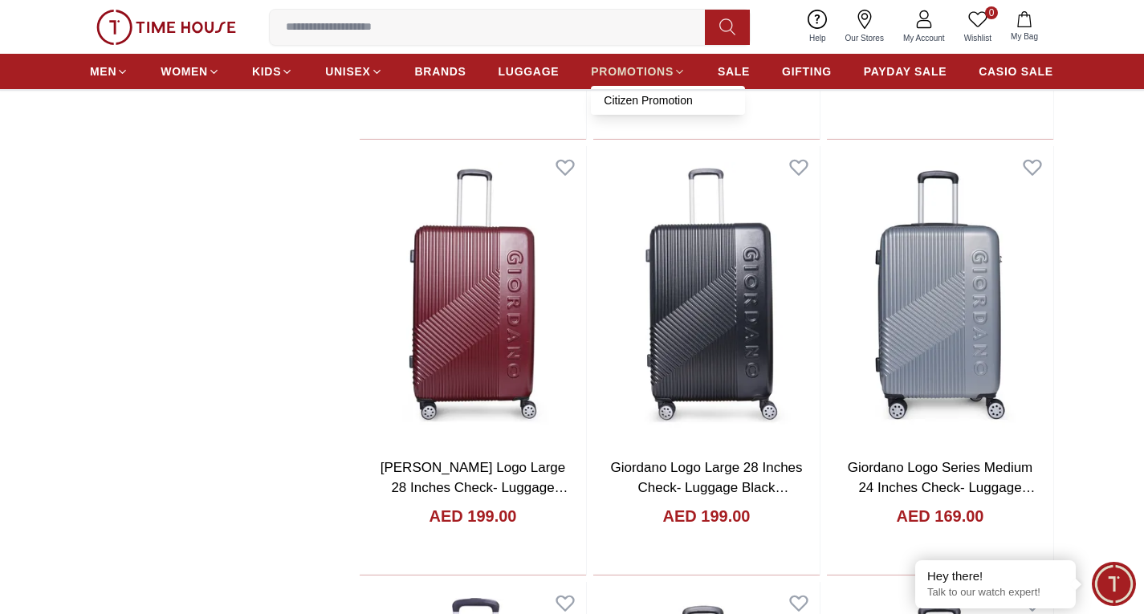
click at [632, 67] on span "PROMOTIONS" at bounding box center [632, 71] width 83 height 16
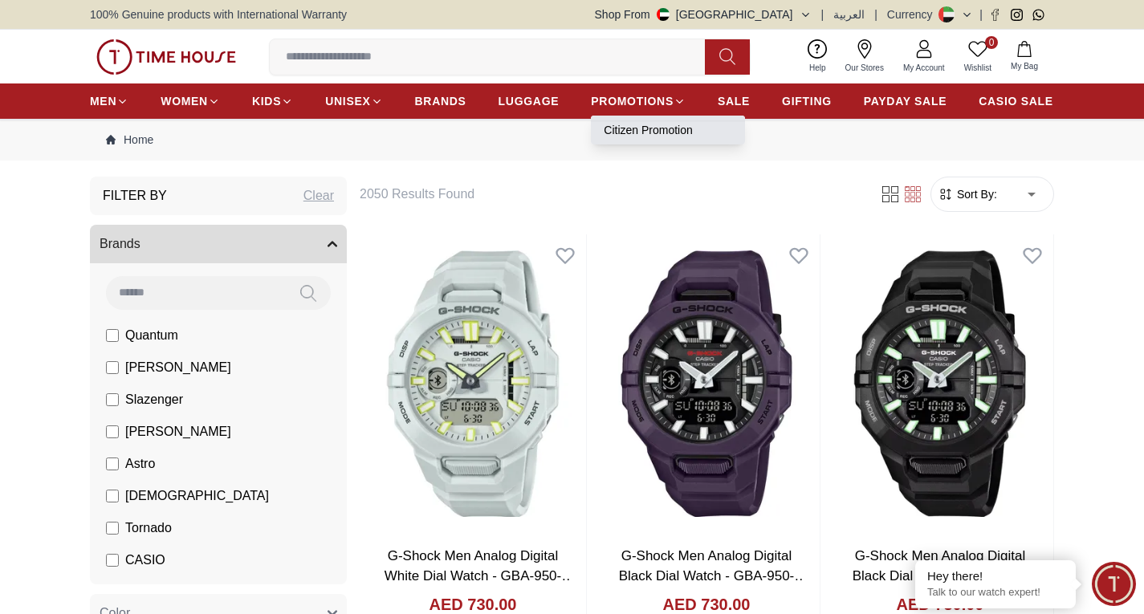
click at [662, 128] on link "Citizen Promotion" at bounding box center [668, 130] width 128 height 16
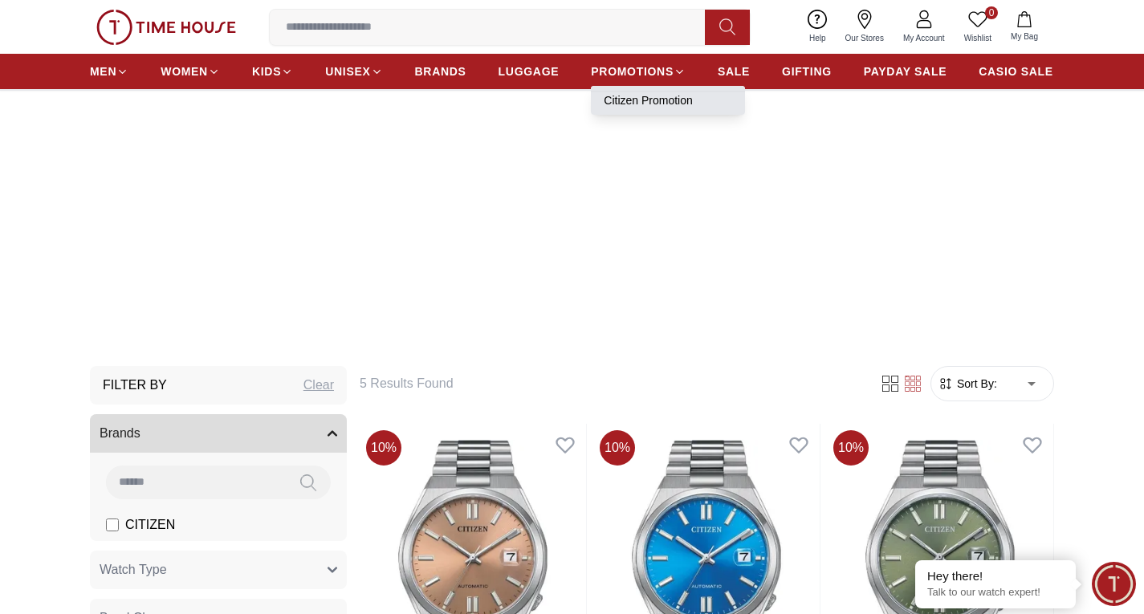
scroll to position [80, 0]
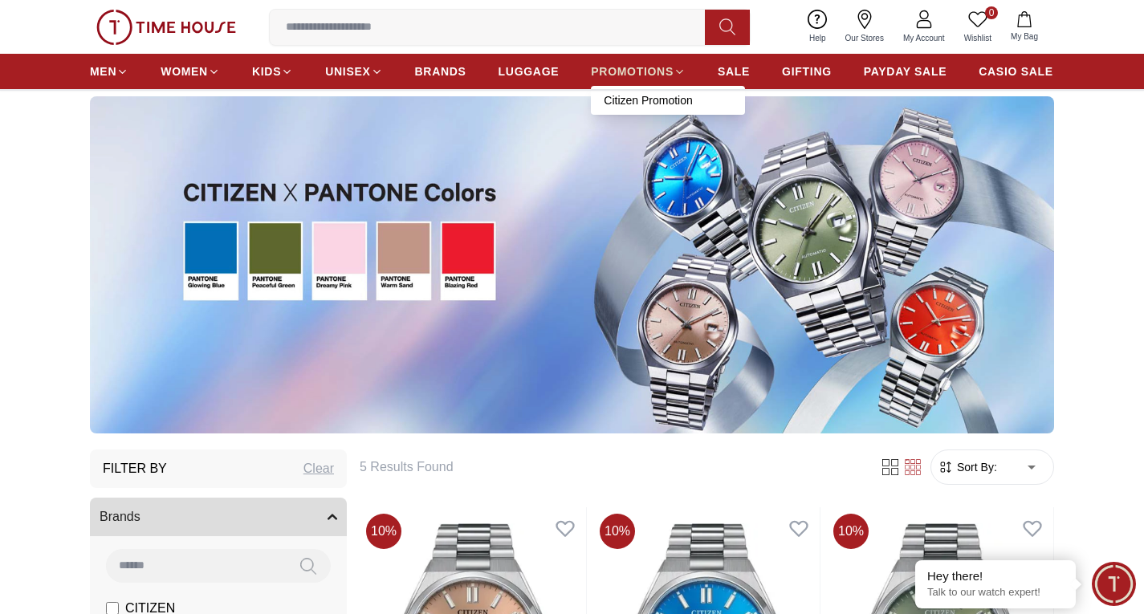
click at [655, 68] on span "PROMOTIONS" at bounding box center [632, 71] width 83 height 16
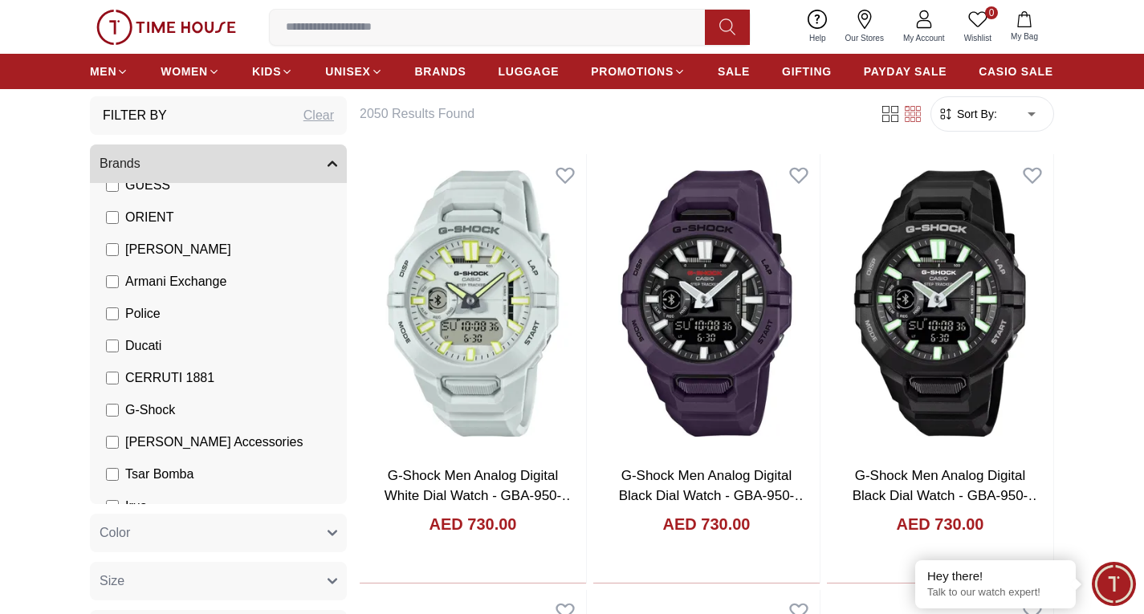
scroll to position [337, 0]
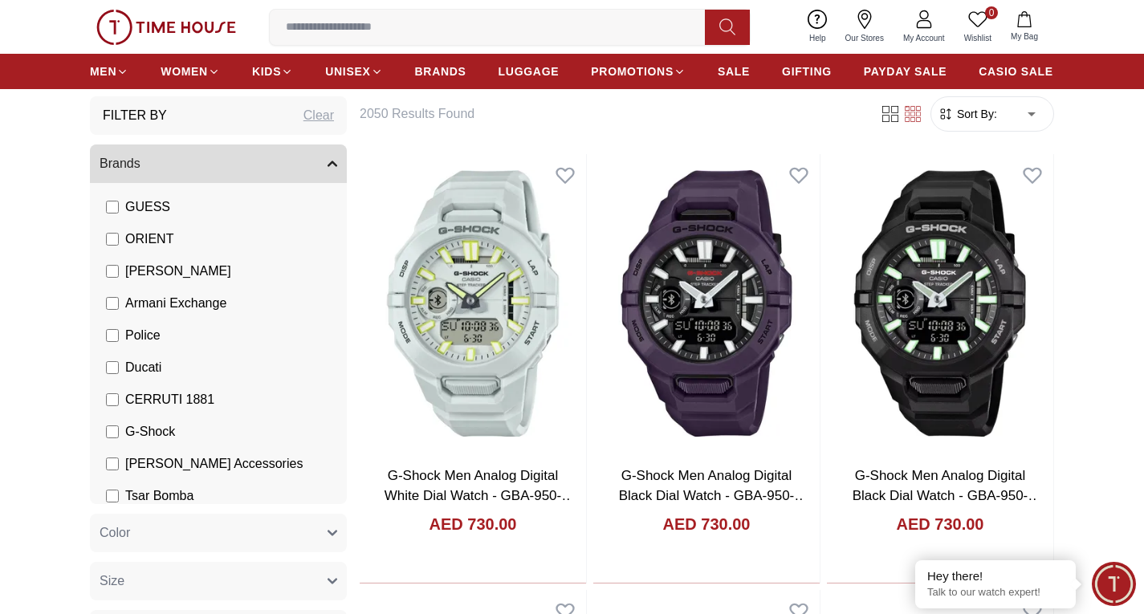
click at [178, 299] on span "Armani Exchange" at bounding box center [175, 303] width 101 height 19
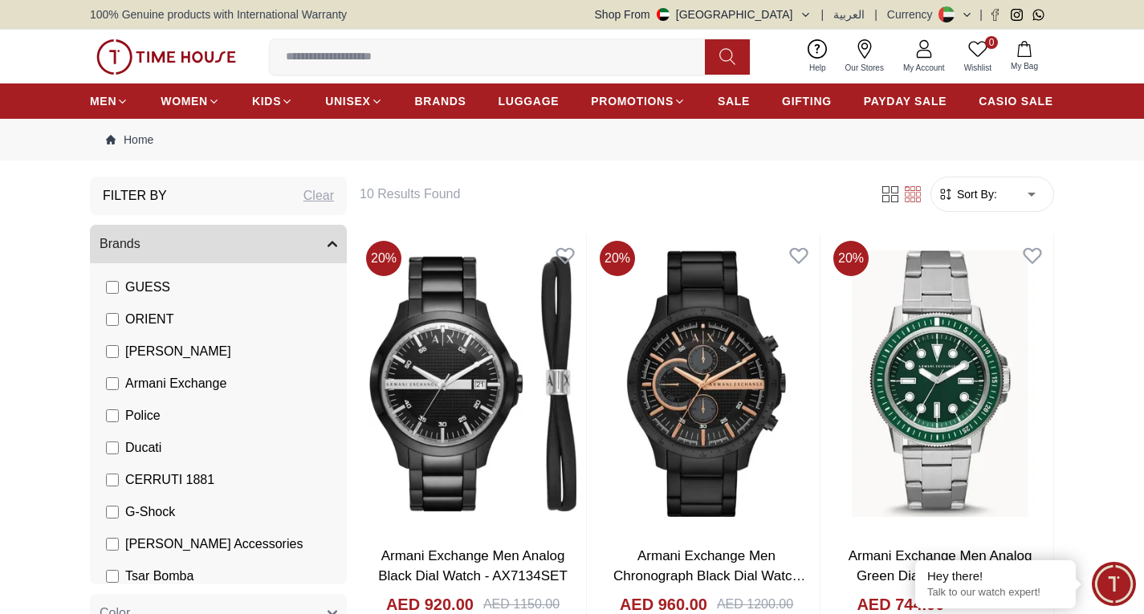
click at [966, 189] on span "Sort By:" at bounding box center [975, 194] width 43 height 16
click at [973, 199] on span "Sort By:" at bounding box center [975, 194] width 43 height 16
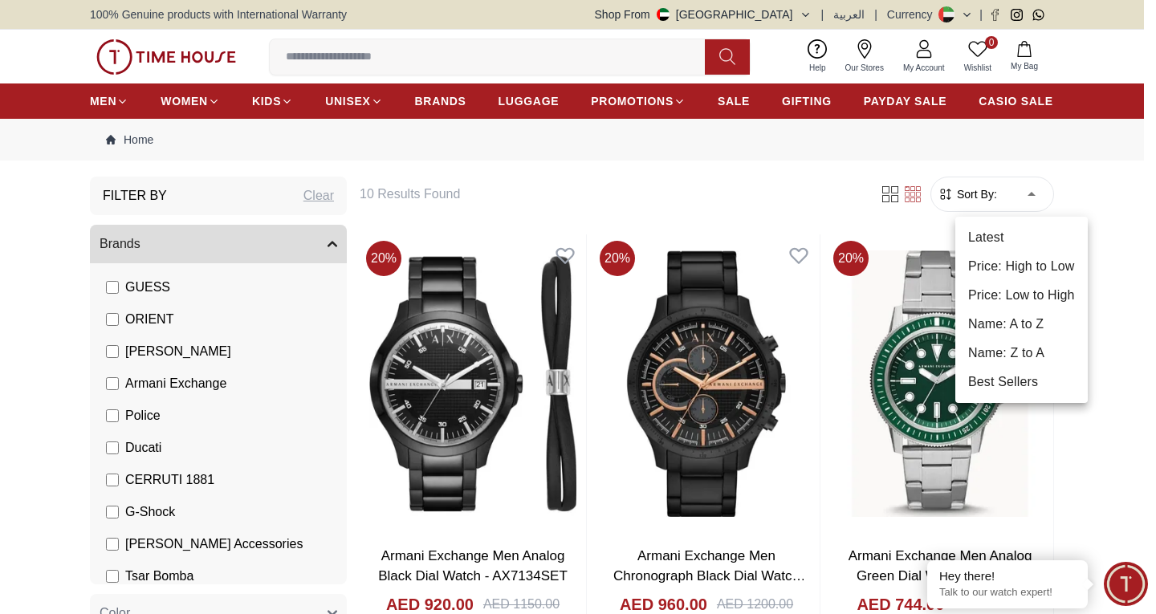
click at [983, 285] on li "Price: Low to High" at bounding box center [1021, 295] width 132 height 29
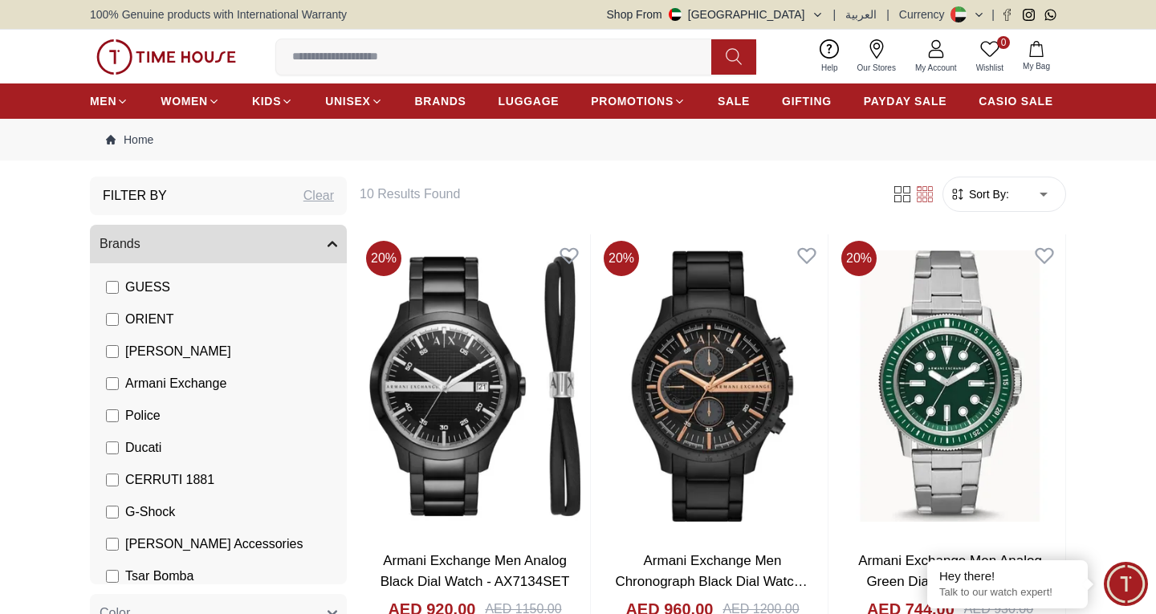
type input "*"
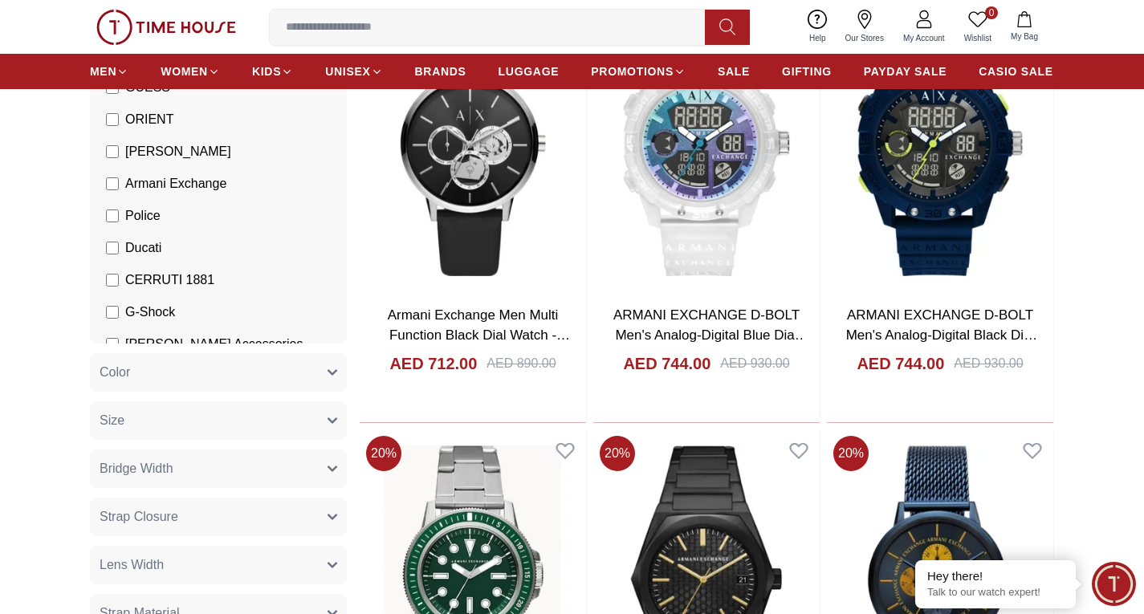
scroll to position [257, 0]
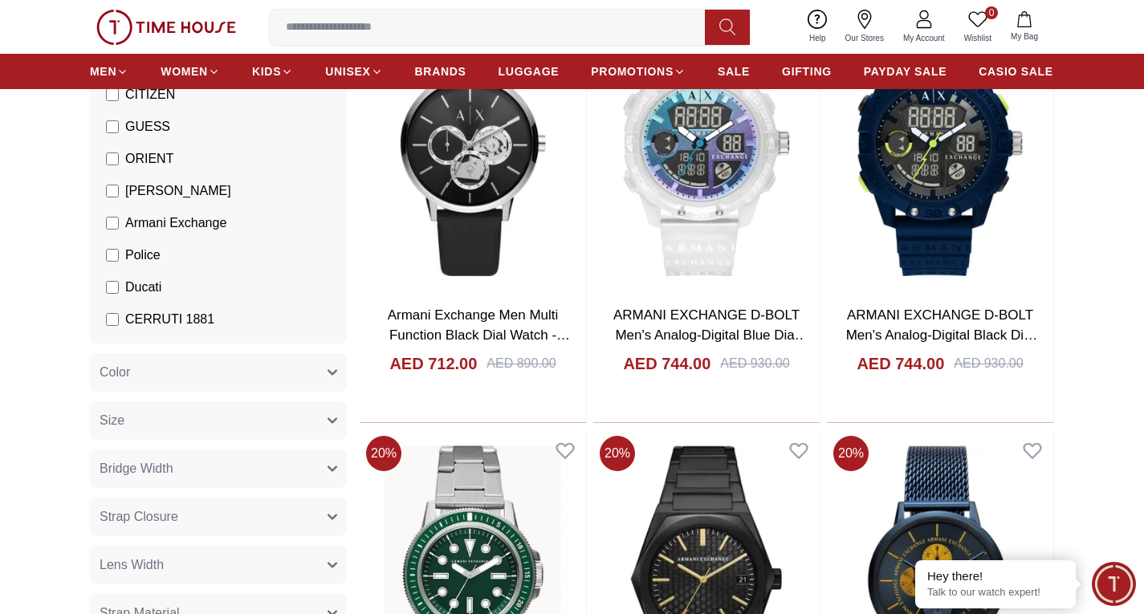
click at [177, 314] on span "CERRUTI 1881" at bounding box center [169, 319] width 89 height 19
click at [159, 218] on span "Armani Exchange" at bounding box center [175, 223] width 101 height 19
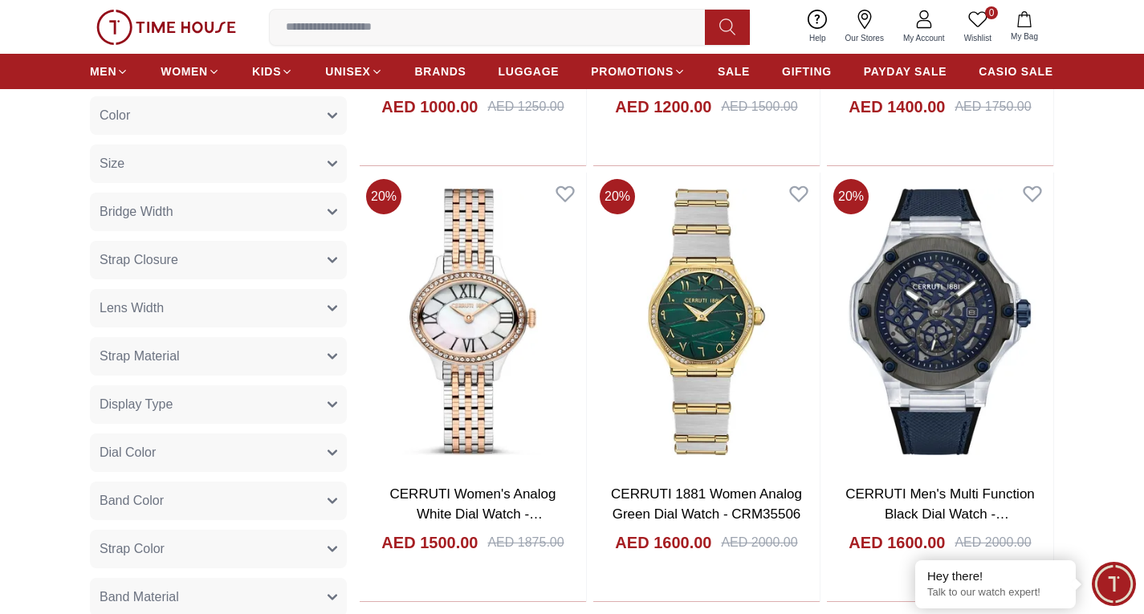
scroll to position [482, 0]
